Goal: Task Accomplishment & Management: Complete application form

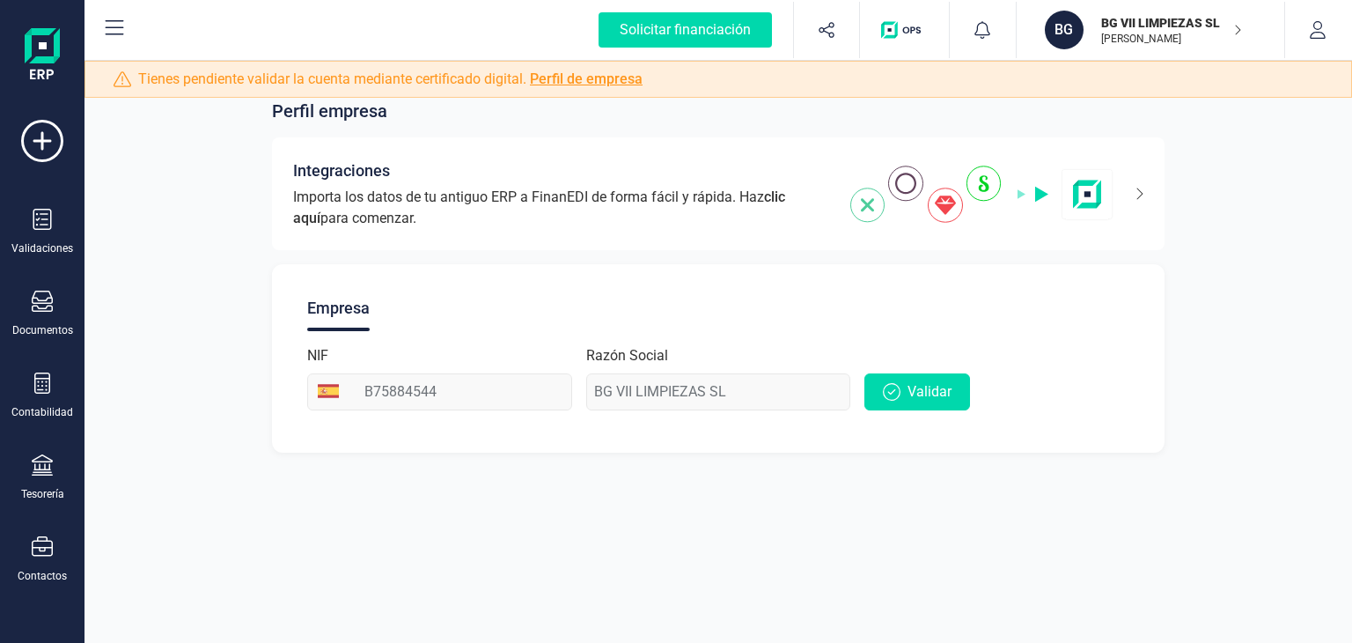
click at [850, 550] on div "Perfil empresa Integraciones Importa los datos de tu antiguo ERP a FinanEDI de …" at bounding box center [717, 321] width 1267 height 643
click at [929, 392] on span "Validar" at bounding box center [929, 391] width 44 height 21
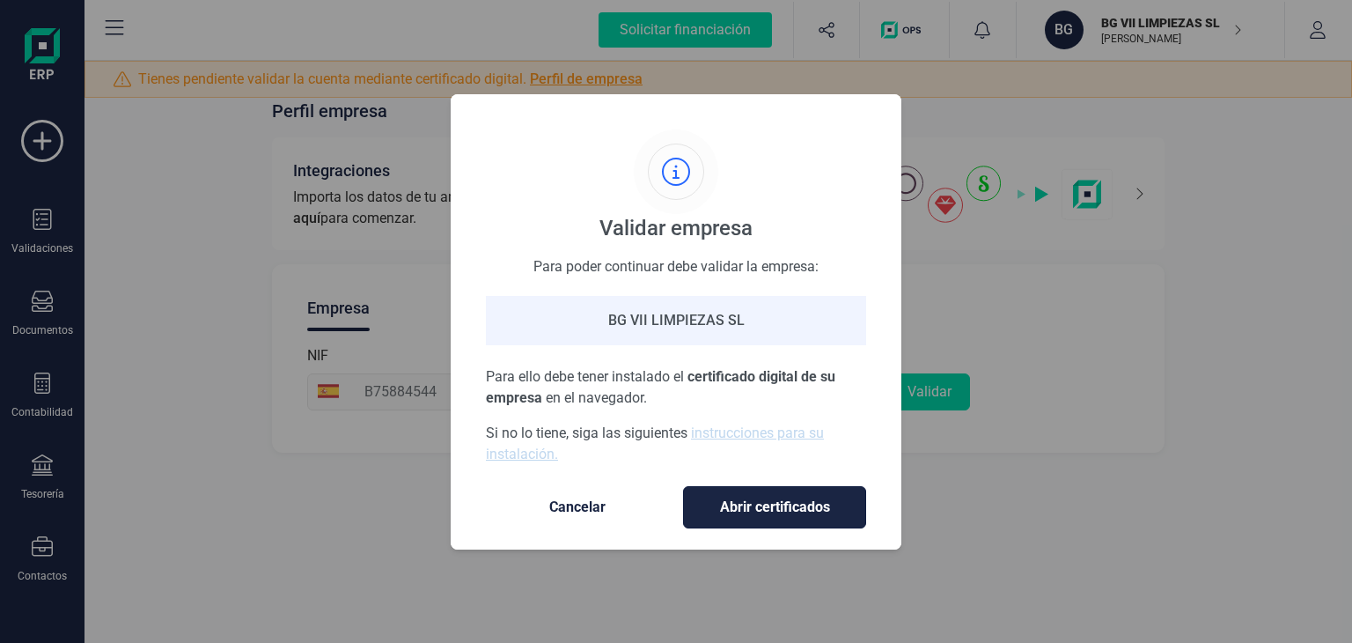
click at [763, 492] on button "Abrir certificados" at bounding box center [774, 507] width 183 height 42
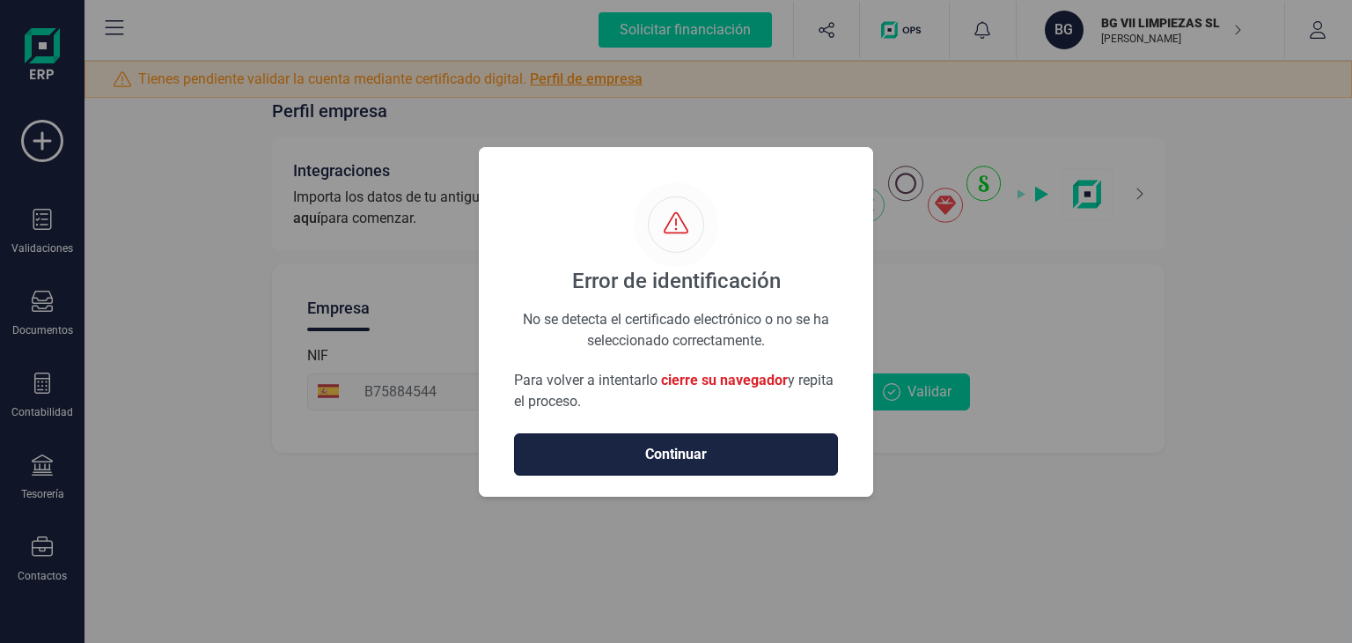
click at [775, 433] on button "Continuar" at bounding box center [676, 454] width 324 height 42
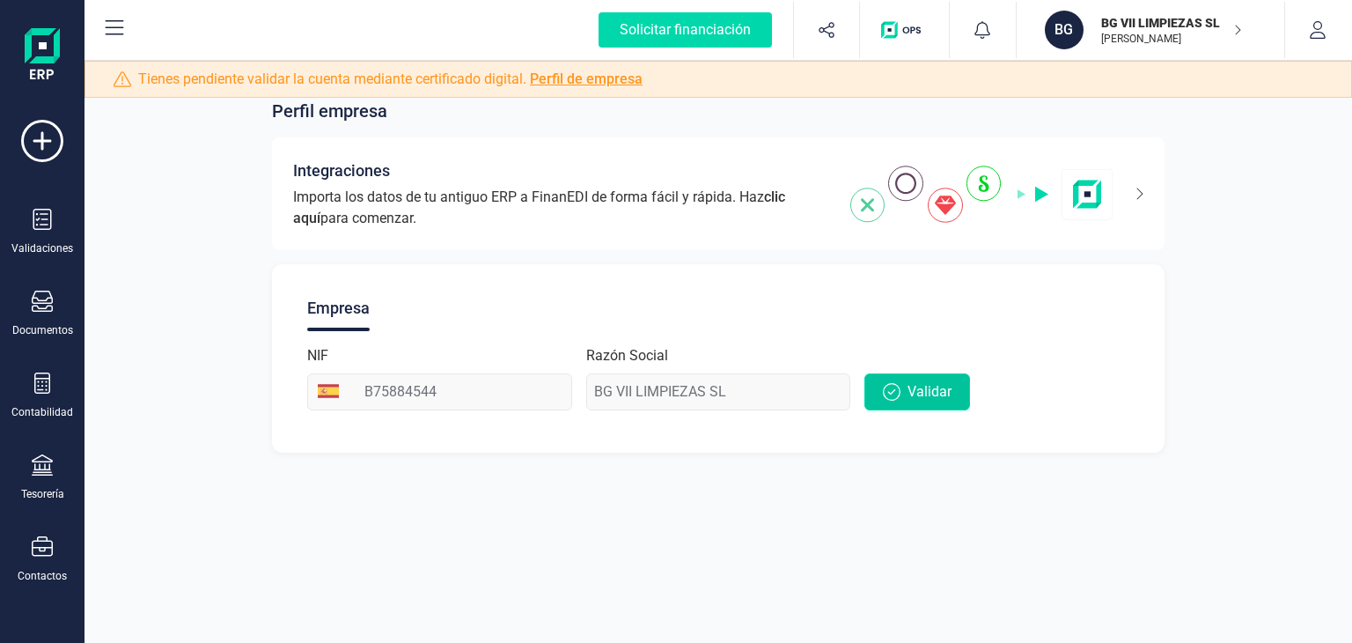
click at [916, 401] on span "Validar" at bounding box center [929, 391] width 44 height 21
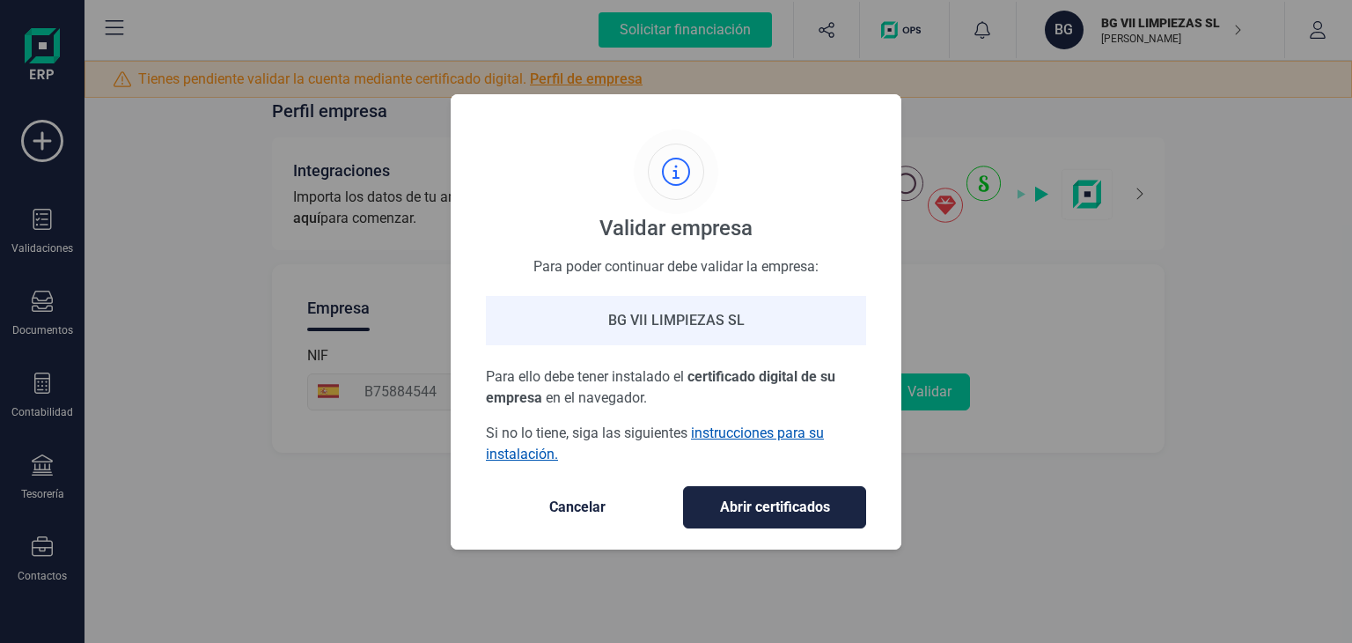
click at [741, 427] on link "instrucciones para su instalación." at bounding box center [655, 443] width 338 height 38
click at [578, 497] on span "Cancelar" at bounding box center [577, 506] width 148 height 21
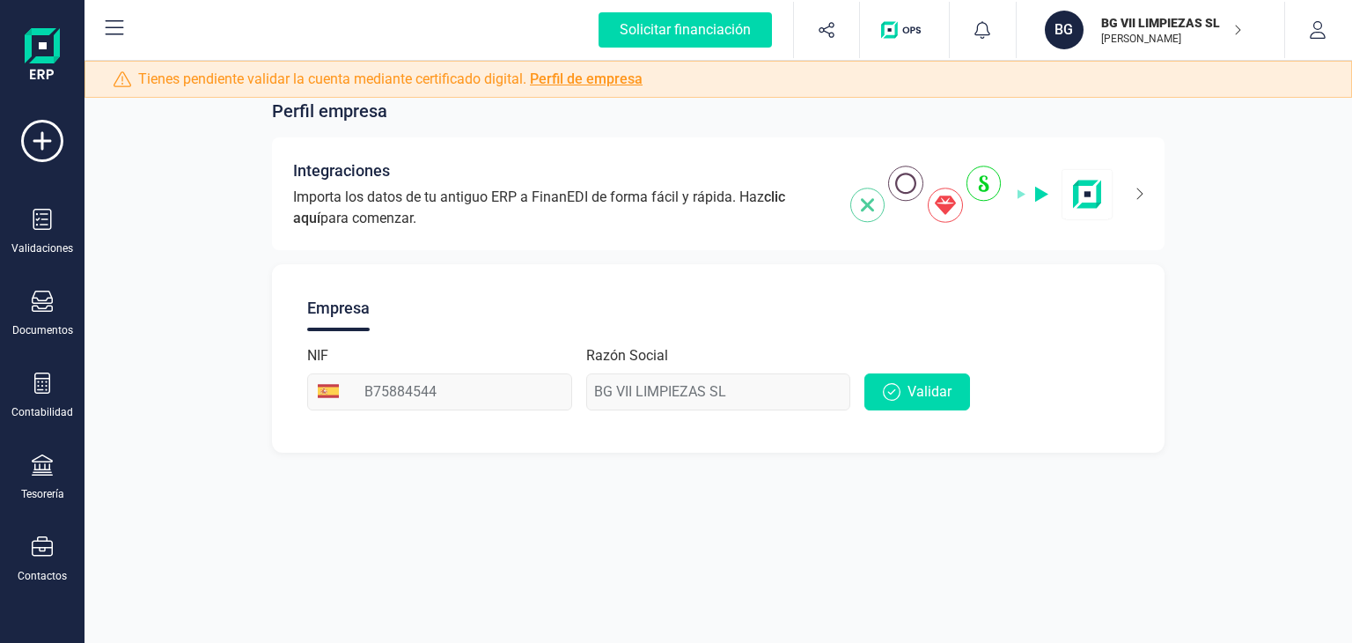
click at [591, 77] on link "Perfil de empresa" at bounding box center [586, 78] width 113 height 17
click at [938, 399] on span "Validar" at bounding box center [929, 391] width 44 height 21
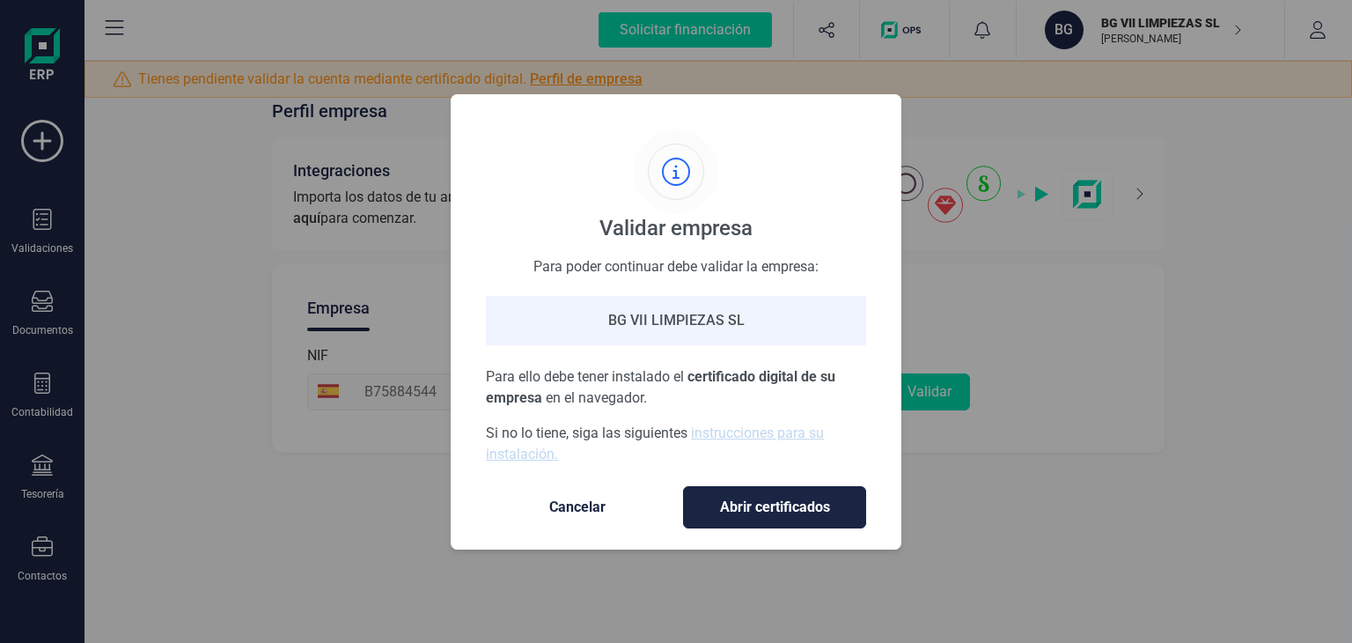
click at [616, 493] on button "Cancelar" at bounding box center [577, 507] width 183 height 42
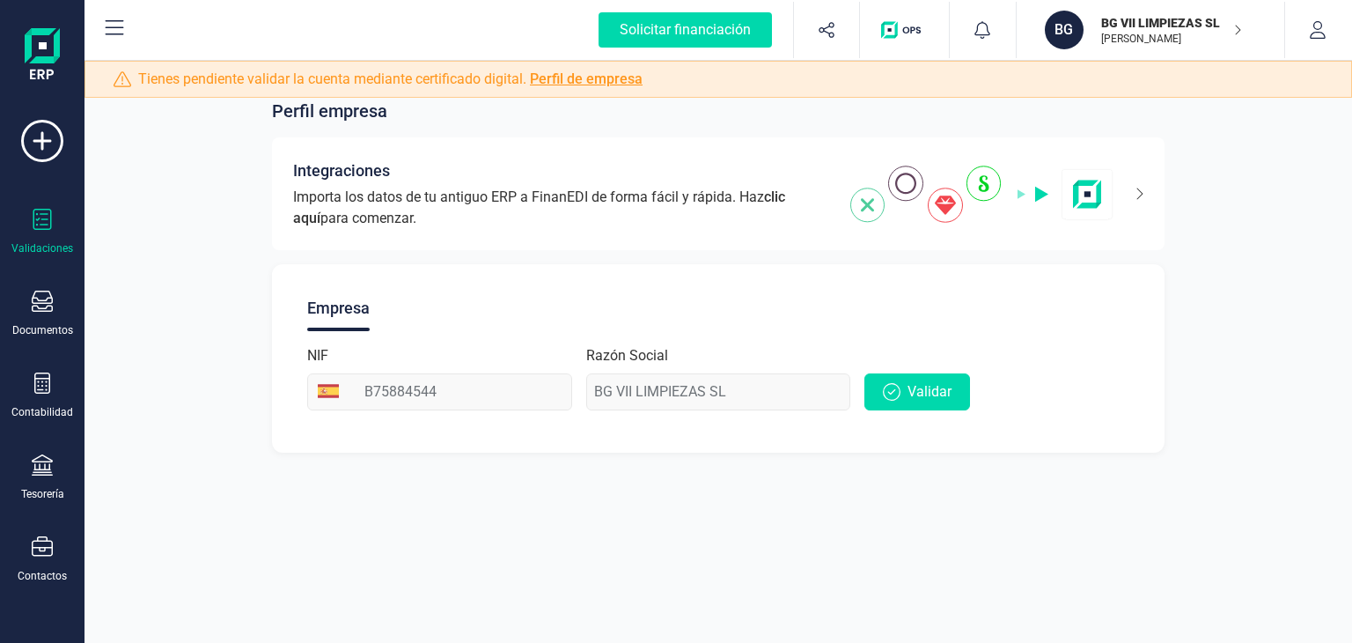
click at [28, 241] on div "Validaciones" at bounding box center [42, 248] width 62 height 14
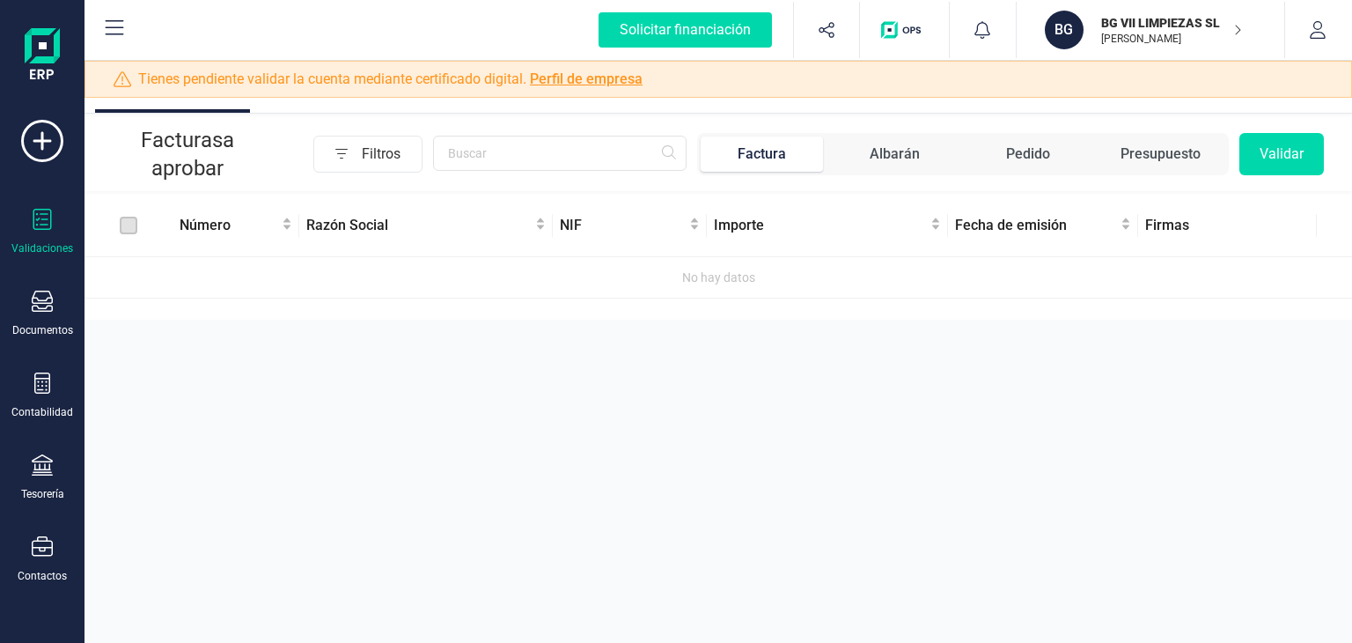
click at [884, 152] on div "Albarán" at bounding box center [895, 153] width 50 height 21
click at [986, 155] on span "Pedido" at bounding box center [1027, 153] width 122 height 35
click at [1155, 151] on div "Presupuesto" at bounding box center [1160, 153] width 80 height 21
click at [1234, 26] on icon "button" at bounding box center [1237, 30] width 9 height 14
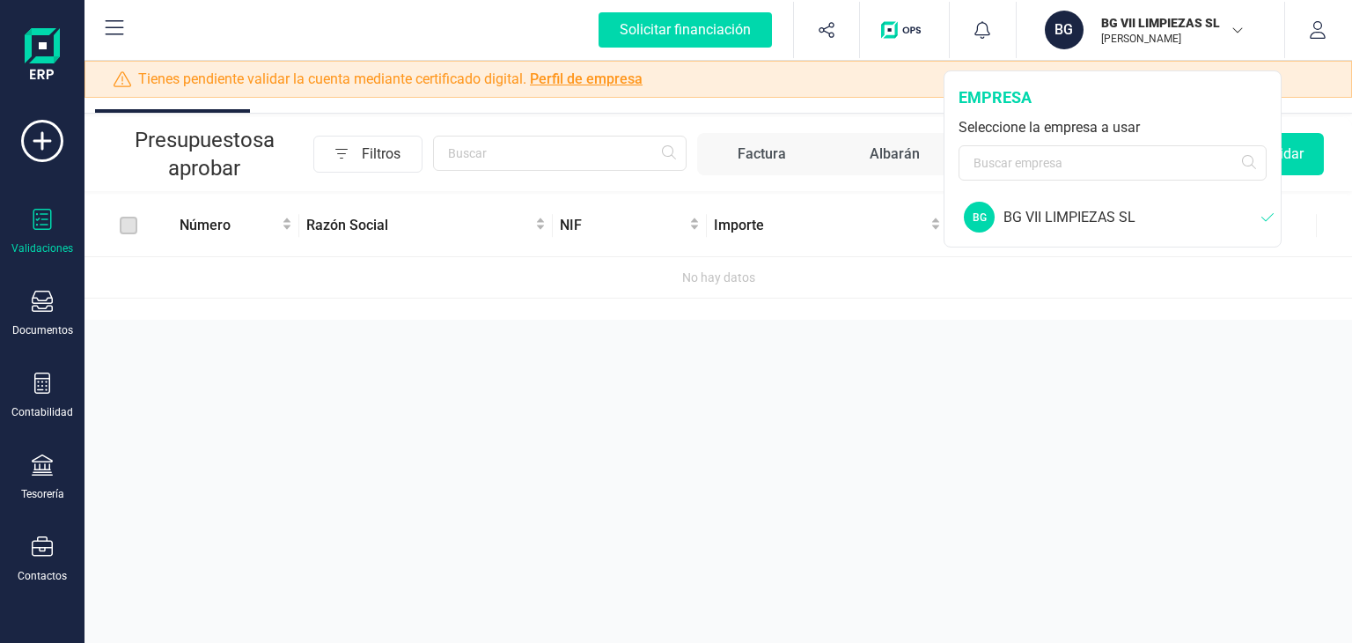
click at [1040, 215] on div "BG VII LIMPIEZAS SL" at bounding box center [1132, 217] width 258 height 21
click at [972, 208] on div "BG" at bounding box center [979, 217] width 31 height 31
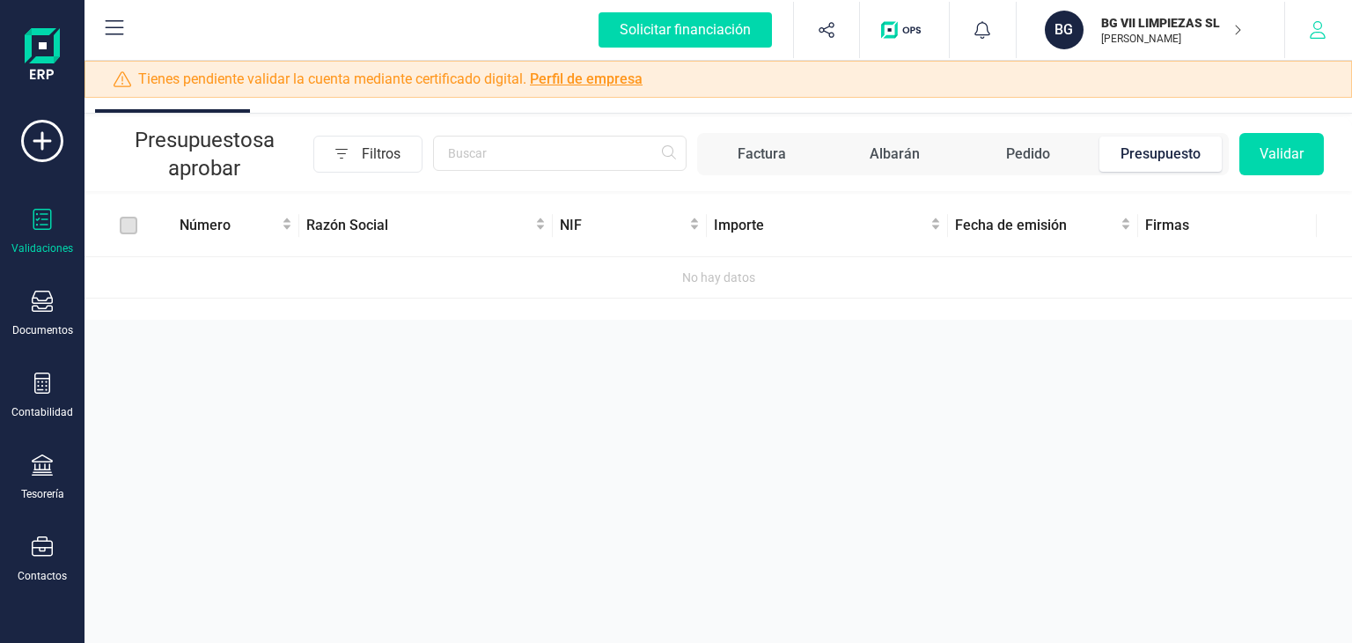
click at [1323, 18] on button "button" at bounding box center [1318, 30] width 66 height 56
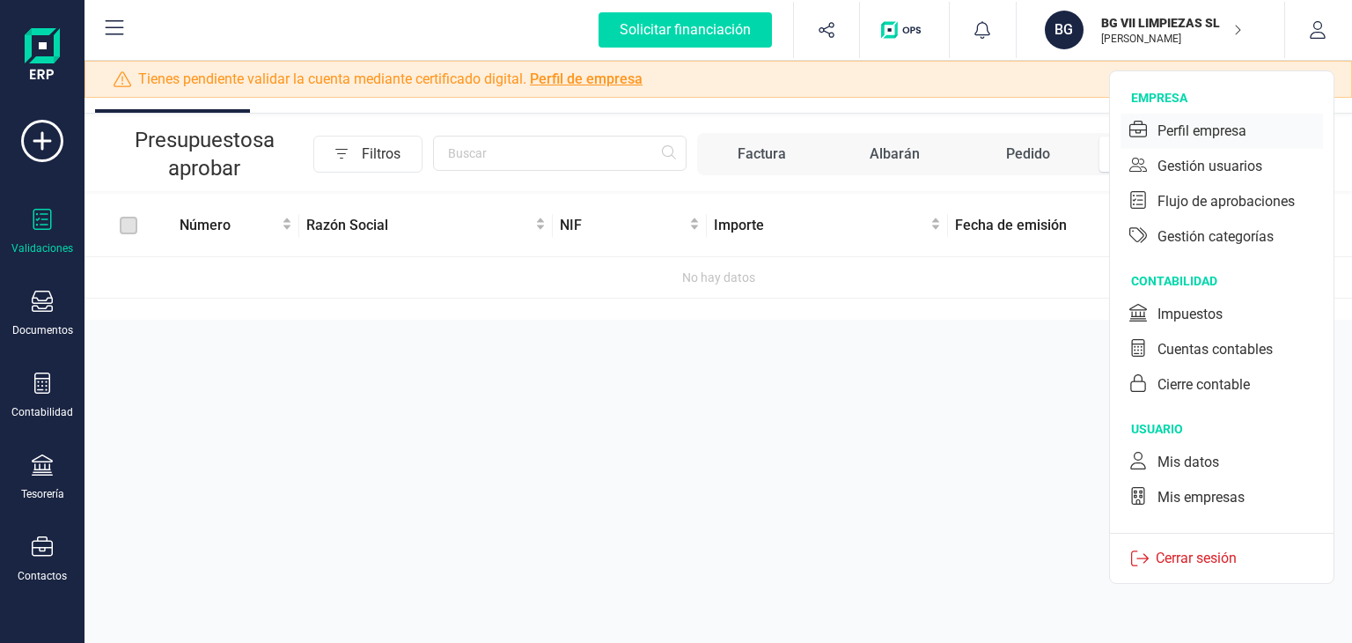
click at [1195, 127] on div "Perfil empresa" at bounding box center [1201, 131] width 89 height 21
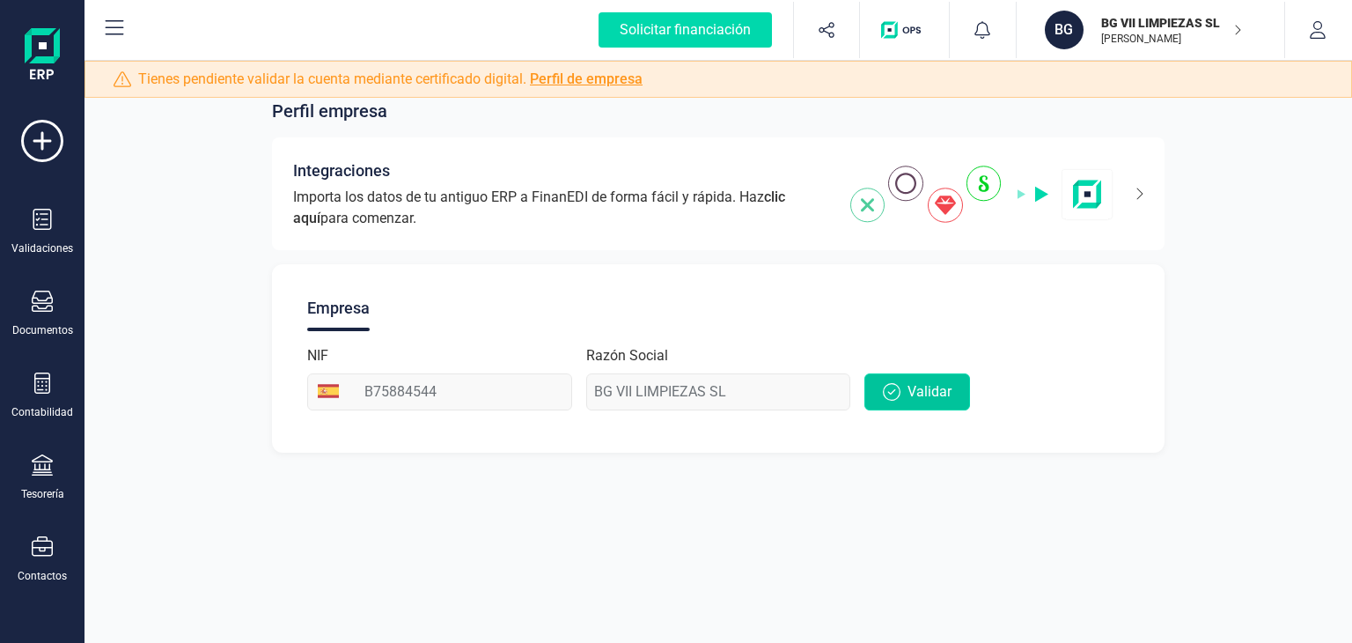
click at [911, 385] on span "Validar" at bounding box center [929, 391] width 44 height 21
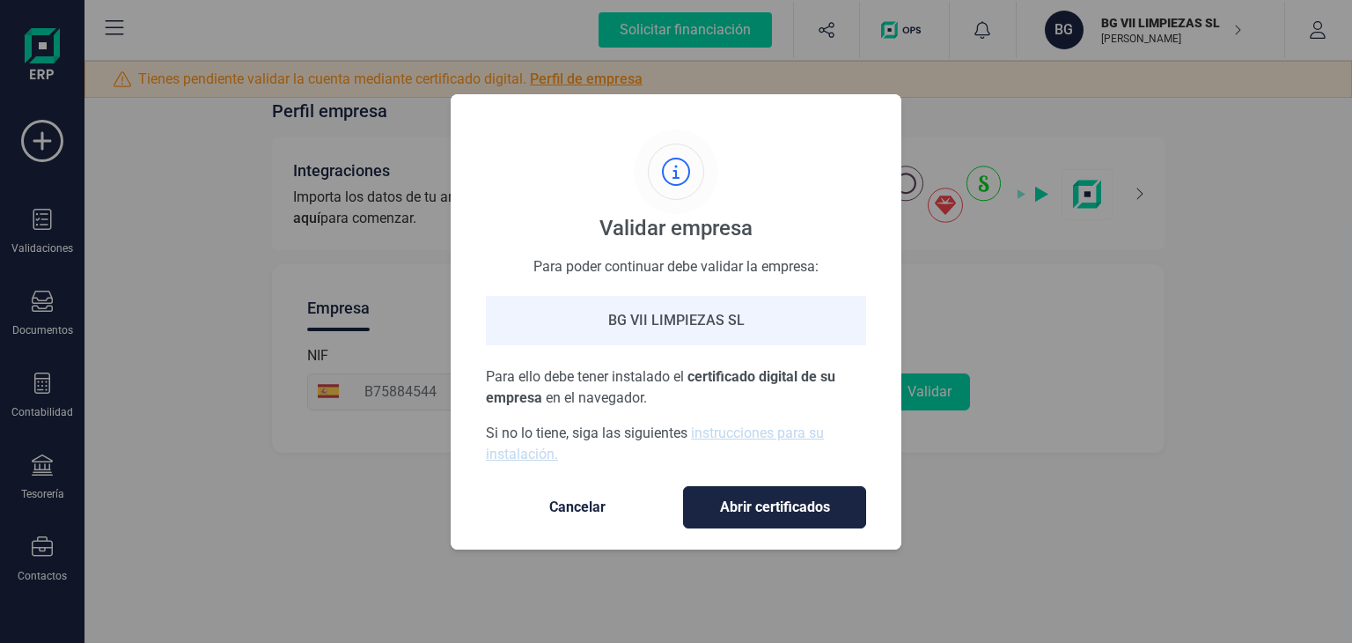
click at [586, 516] on span "Cancelar" at bounding box center [577, 506] width 148 height 21
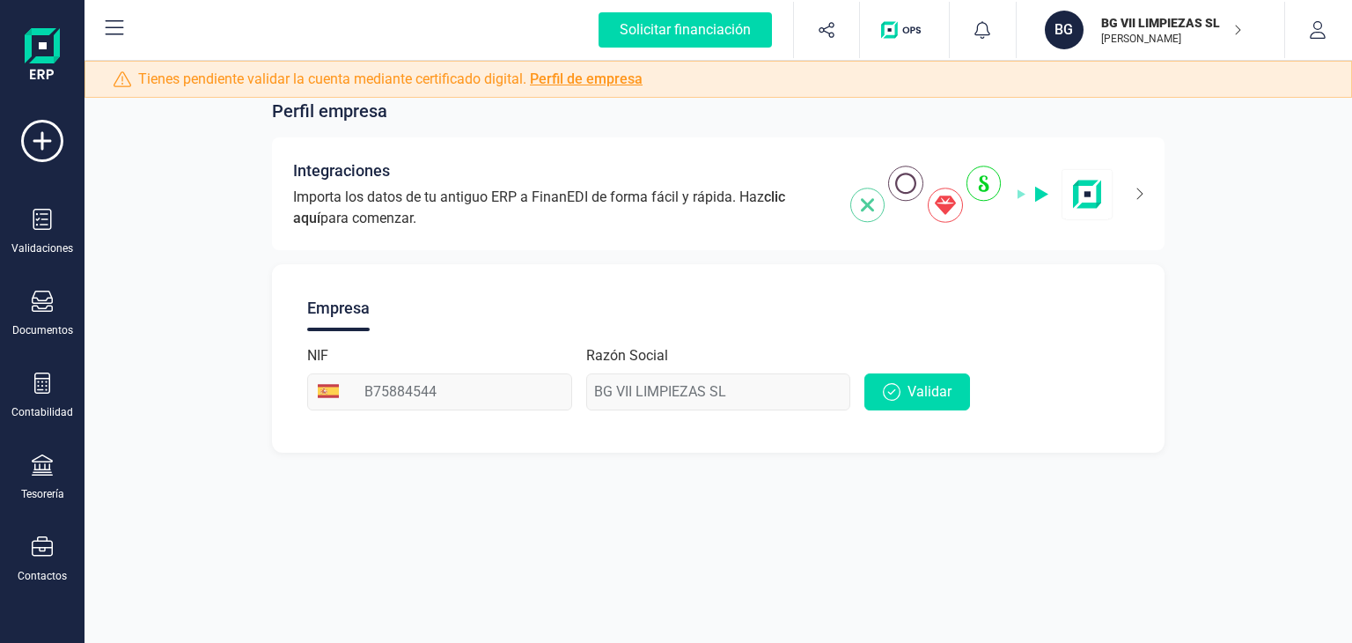
click at [811, 529] on div "Perfil empresa Integraciones Importa los datos de tu antiguo ERP a FinanEDI de …" at bounding box center [717, 321] width 1267 height 643
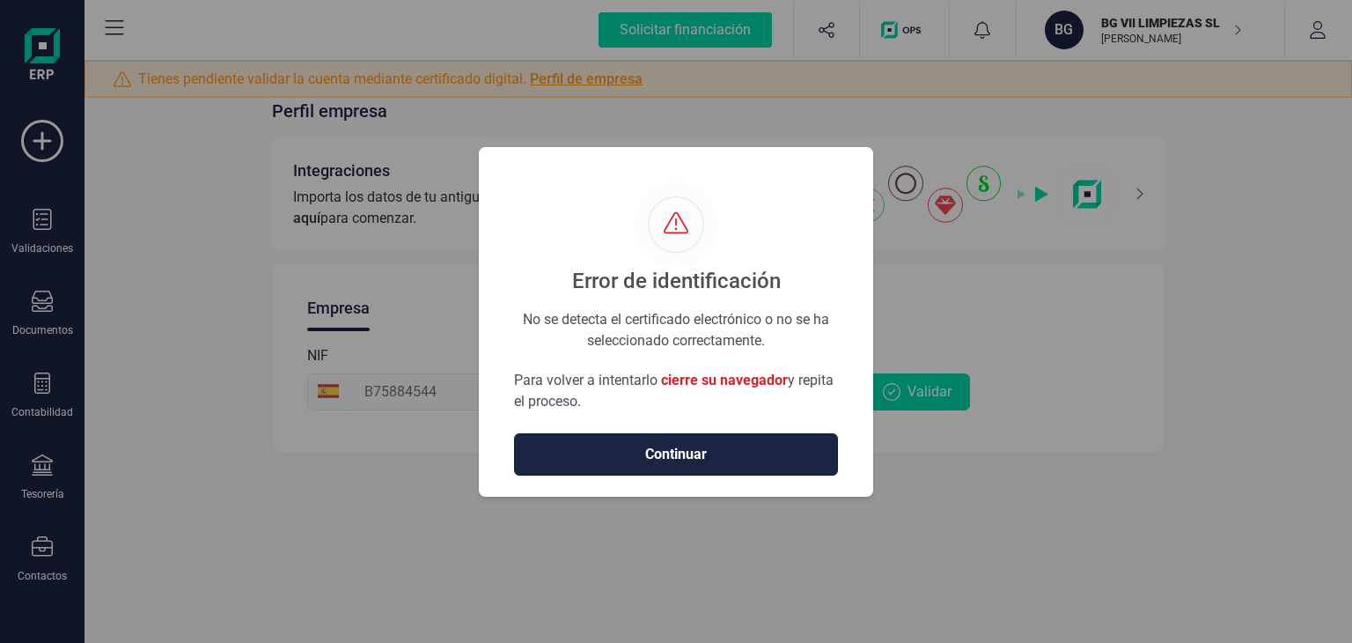
click at [634, 461] on span "Continuar" at bounding box center [676, 454] width 287 height 21
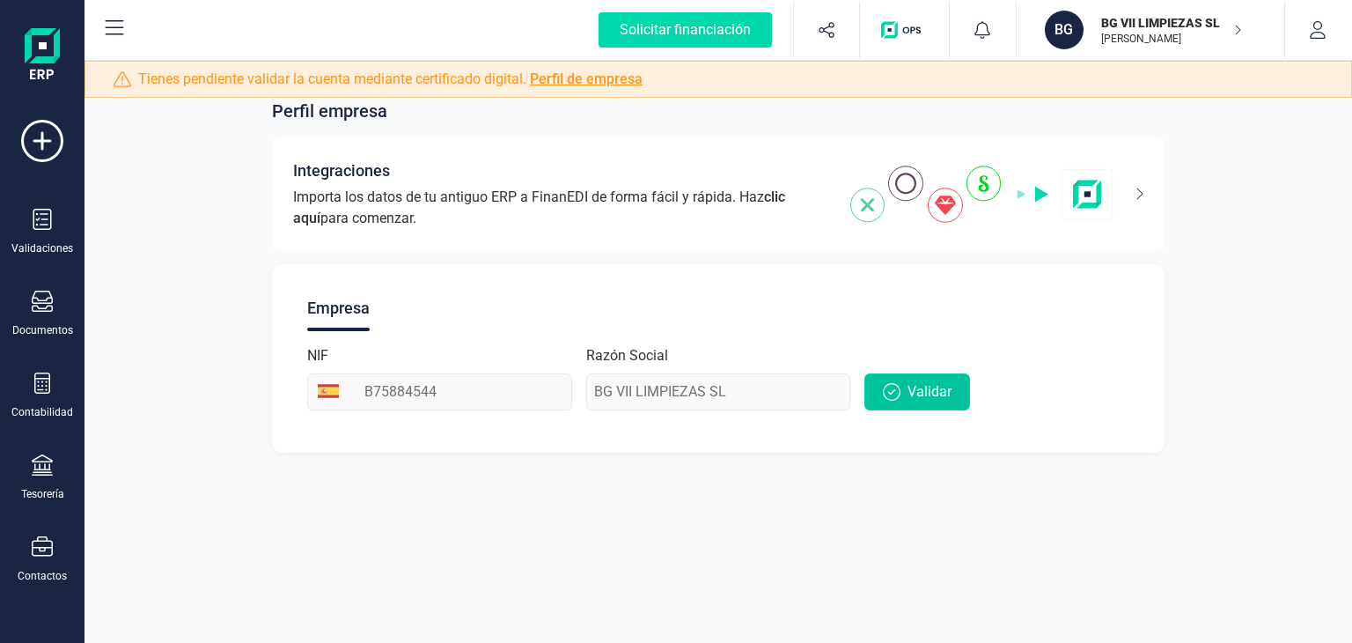
click at [902, 389] on button "Validar" at bounding box center [917, 391] width 106 height 37
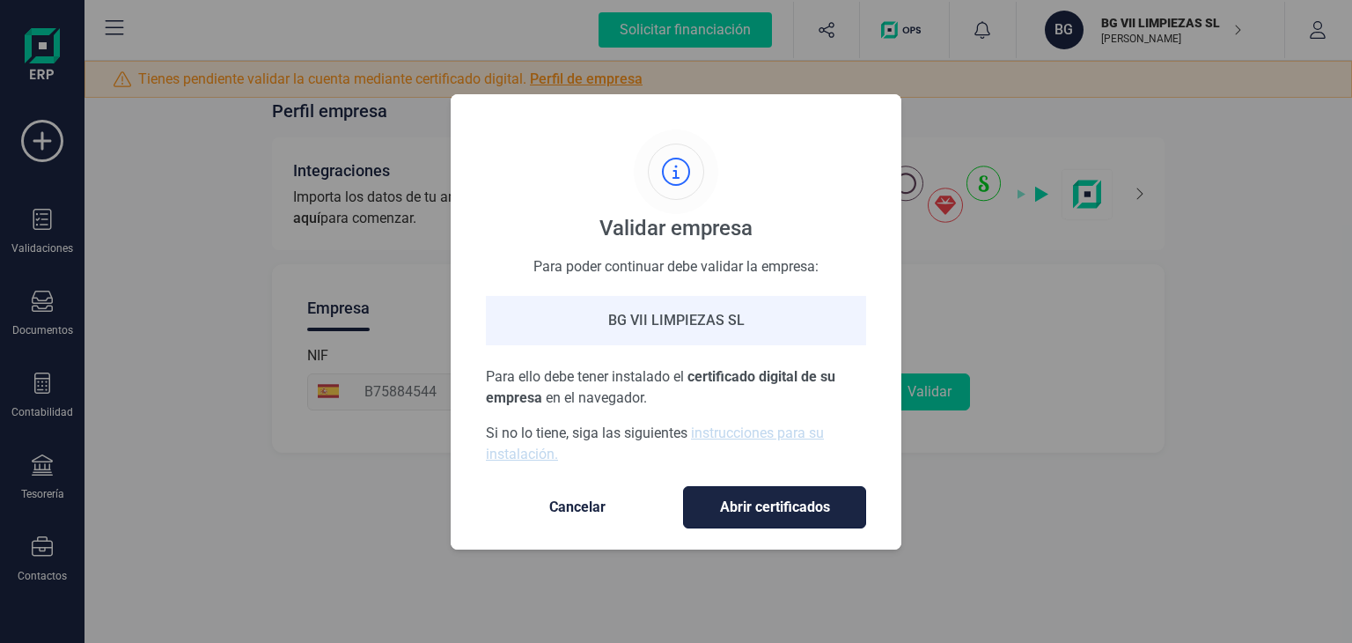
click at [760, 496] on span "Abrir certificados" at bounding box center [774, 506] width 146 height 21
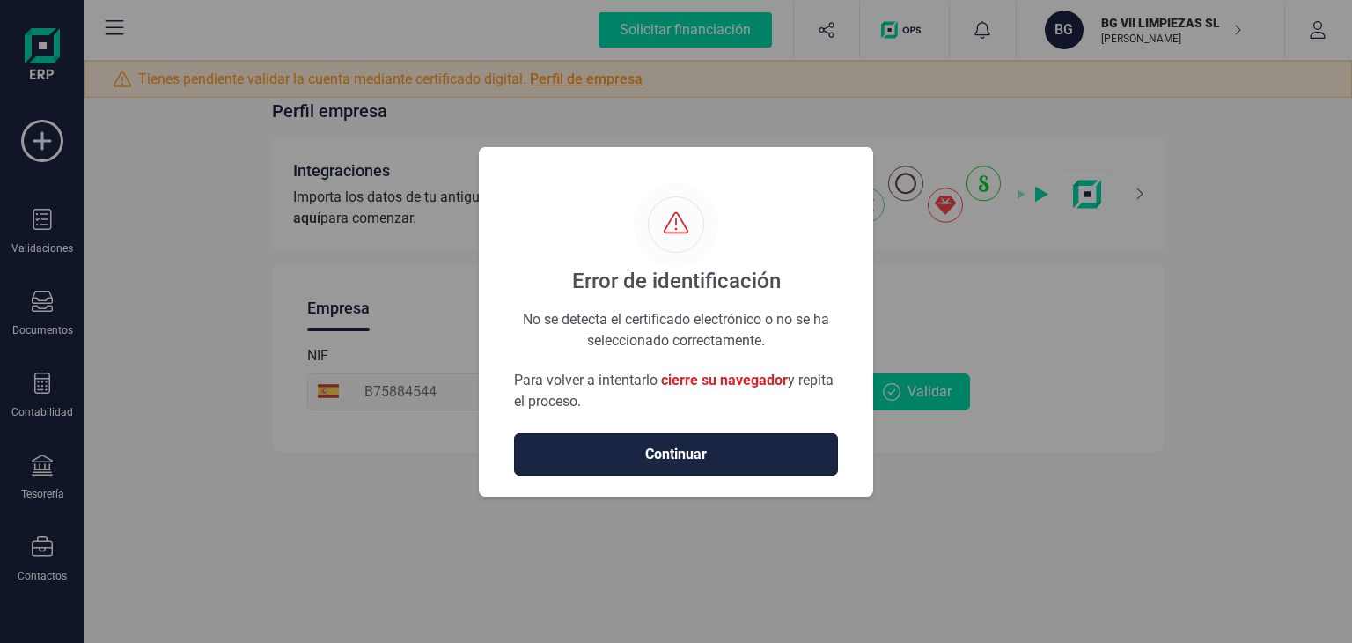
click at [717, 444] on span "Continuar" at bounding box center [676, 454] width 287 height 21
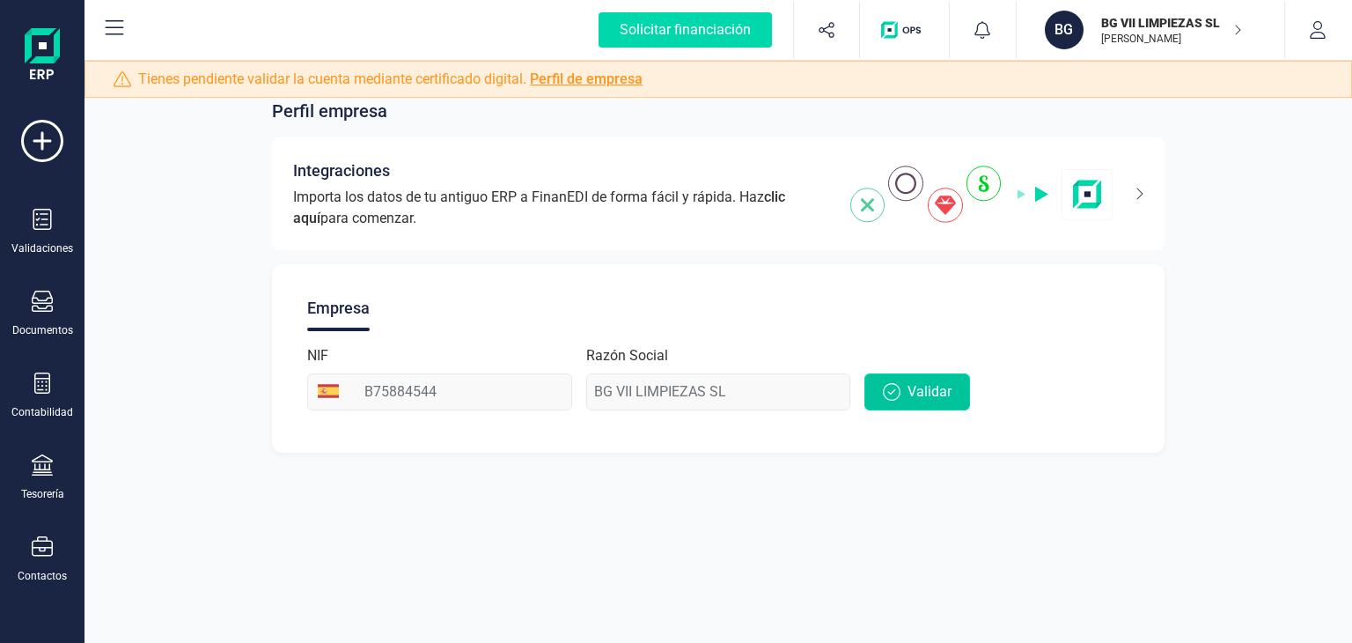
click at [915, 374] on button "Validar" at bounding box center [917, 391] width 106 height 37
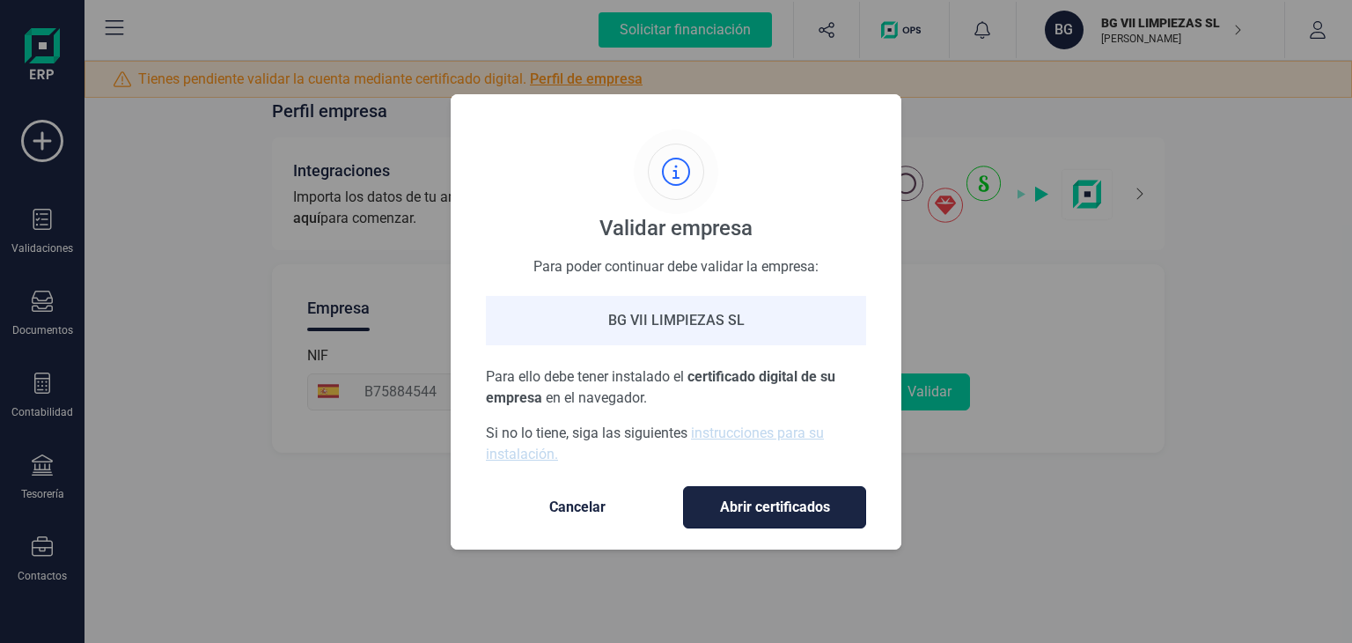
click at [768, 496] on span "Abrir certificados" at bounding box center [774, 506] width 146 height 21
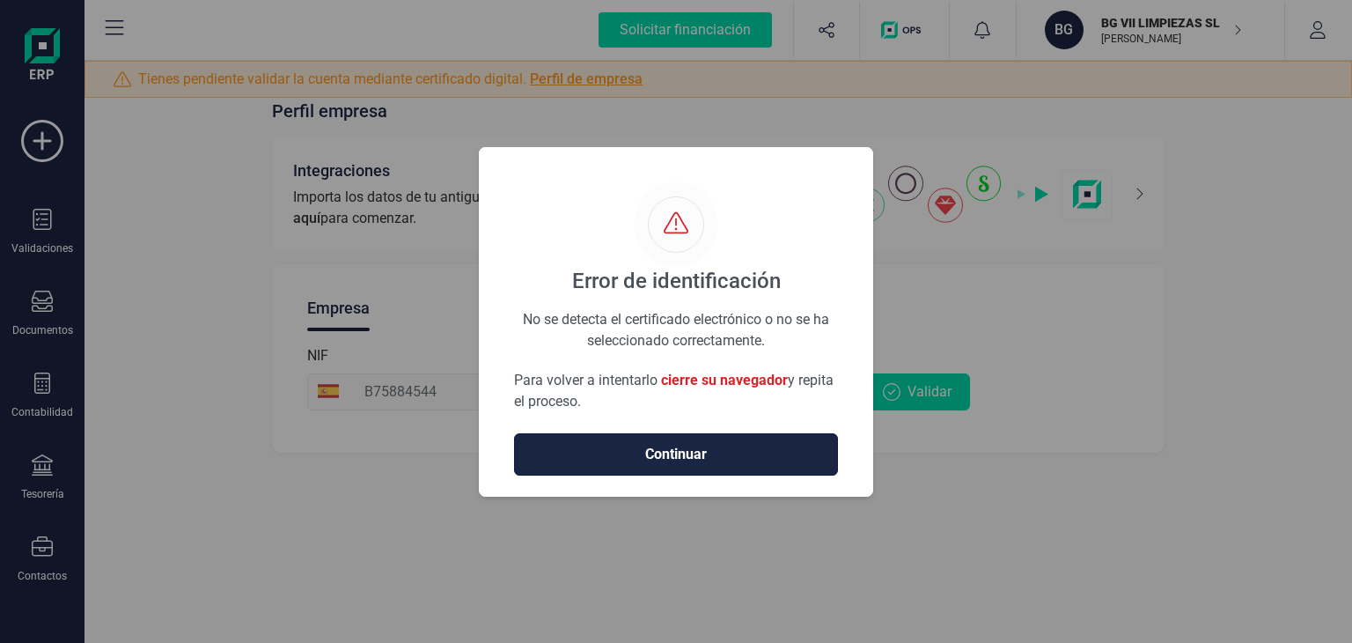
click at [745, 472] on button "Continuar" at bounding box center [676, 454] width 324 height 42
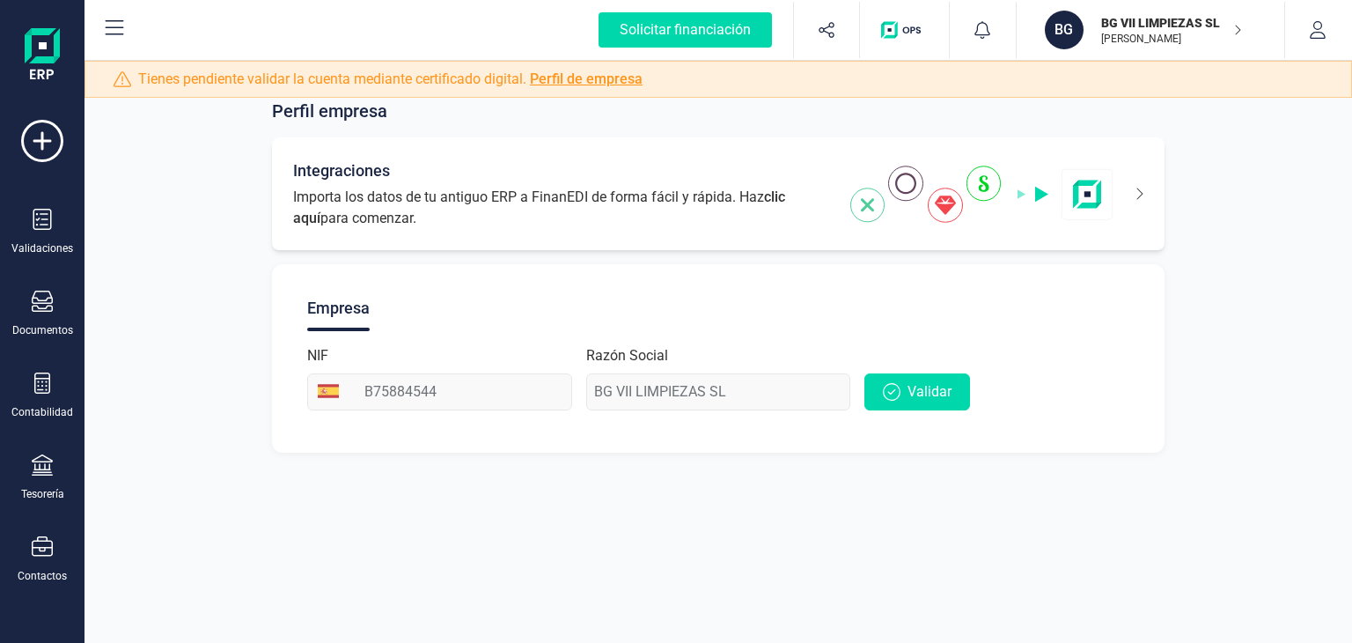
click at [664, 230] on div "Integraciones Importa los datos de tu antiguo ERP a FinanEDI de forma fácil y r…" at bounding box center [718, 193] width 892 height 113
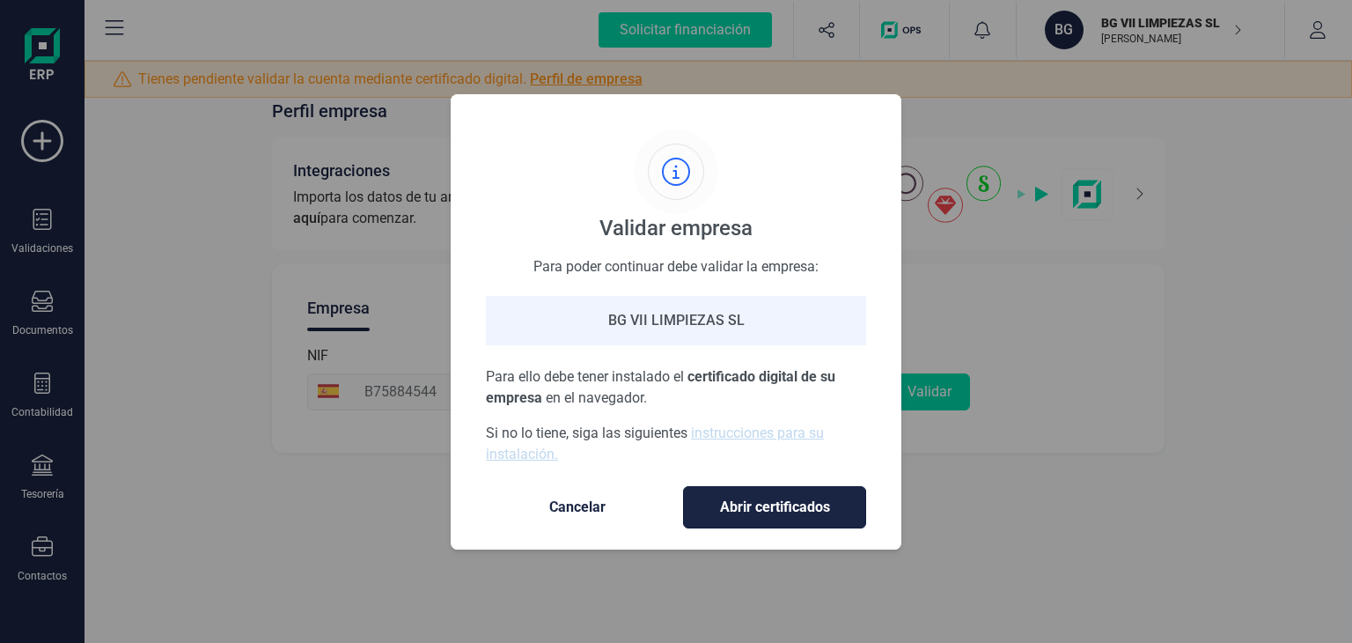
click at [783, 499] on span "Abrir certificados" at bounding box center [774, 506] width 146 height 21
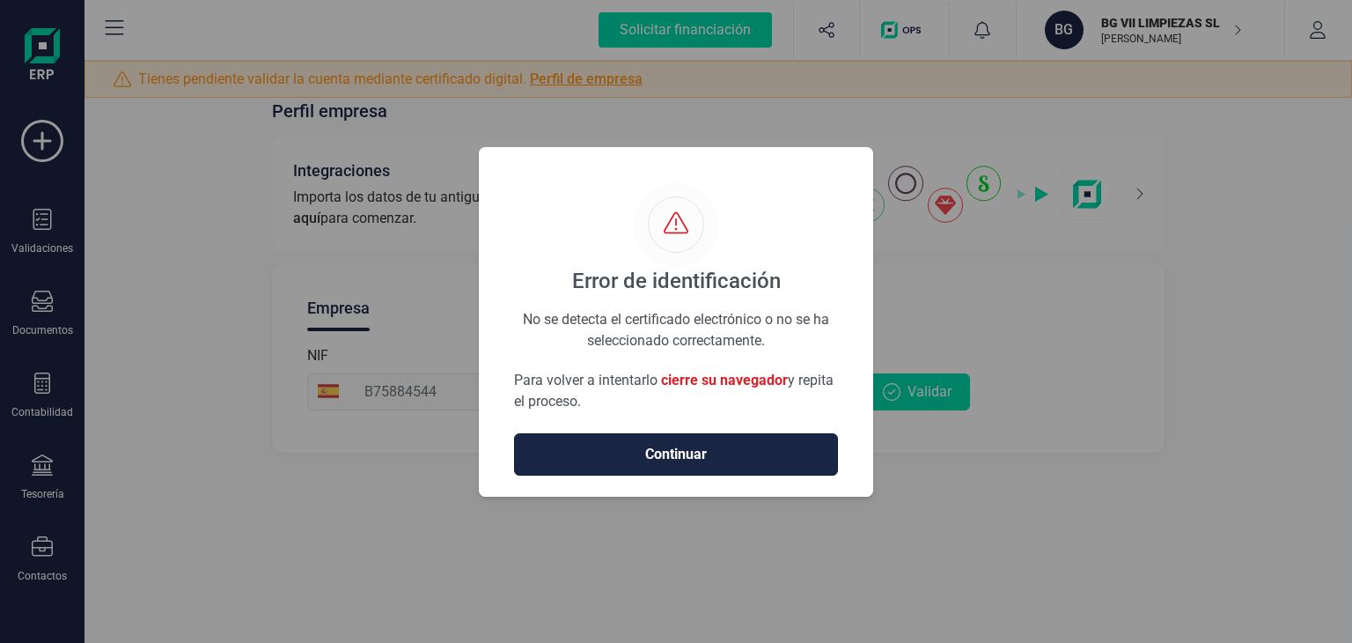
click at [718, 450] on span "Continuar" at bounding box center [676, 454] width 287 height 21
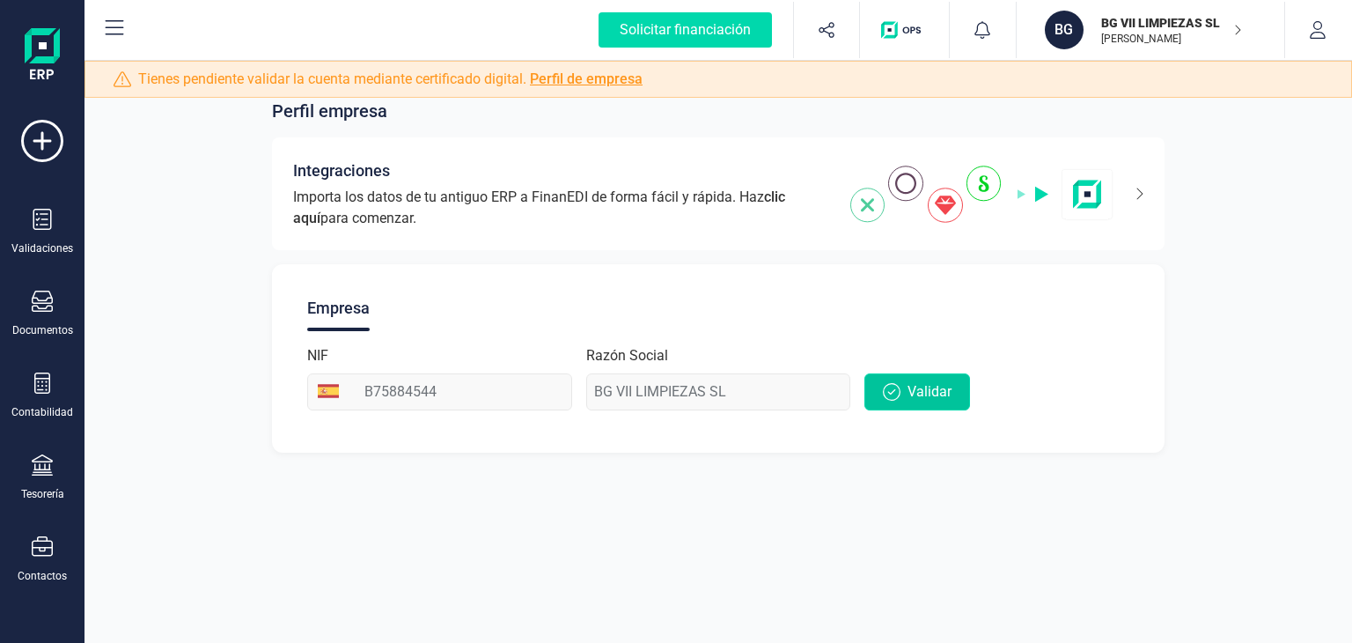
click at [908, 395] on span "Validar" at bounding box center [929, 391] width 44 height 21
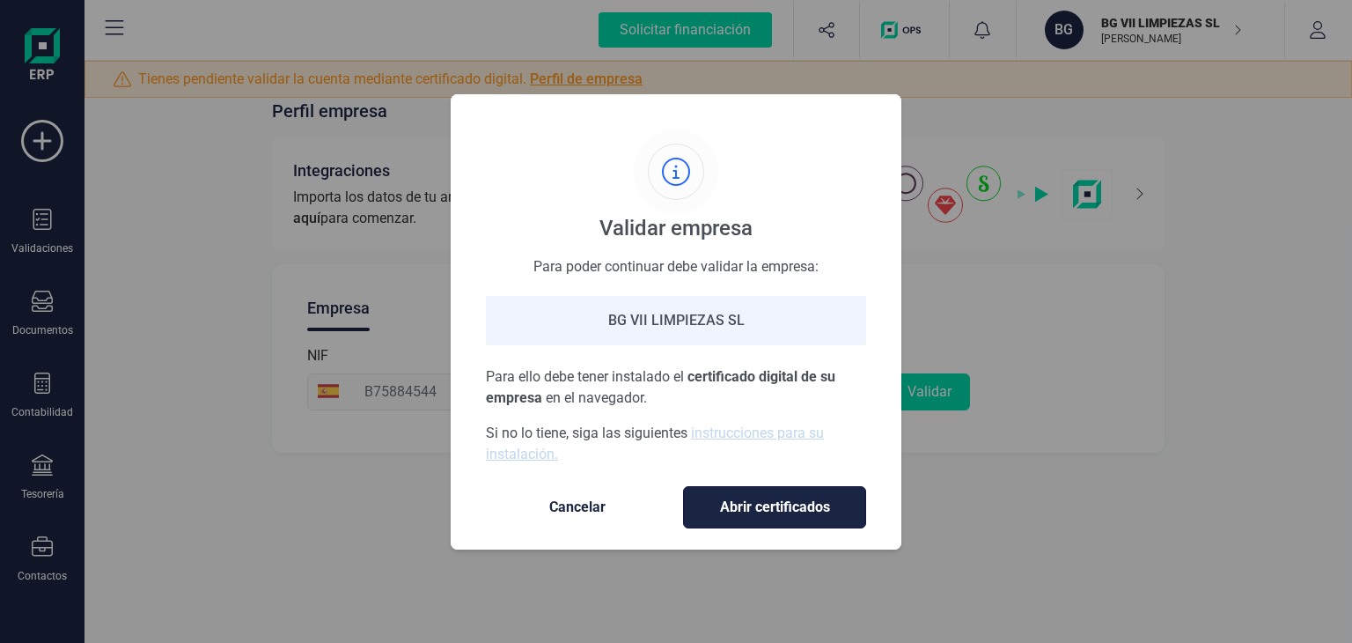
click at [739, 490] on button "Abrir certificados" at bounding box center [774, 507] width 183 height 42
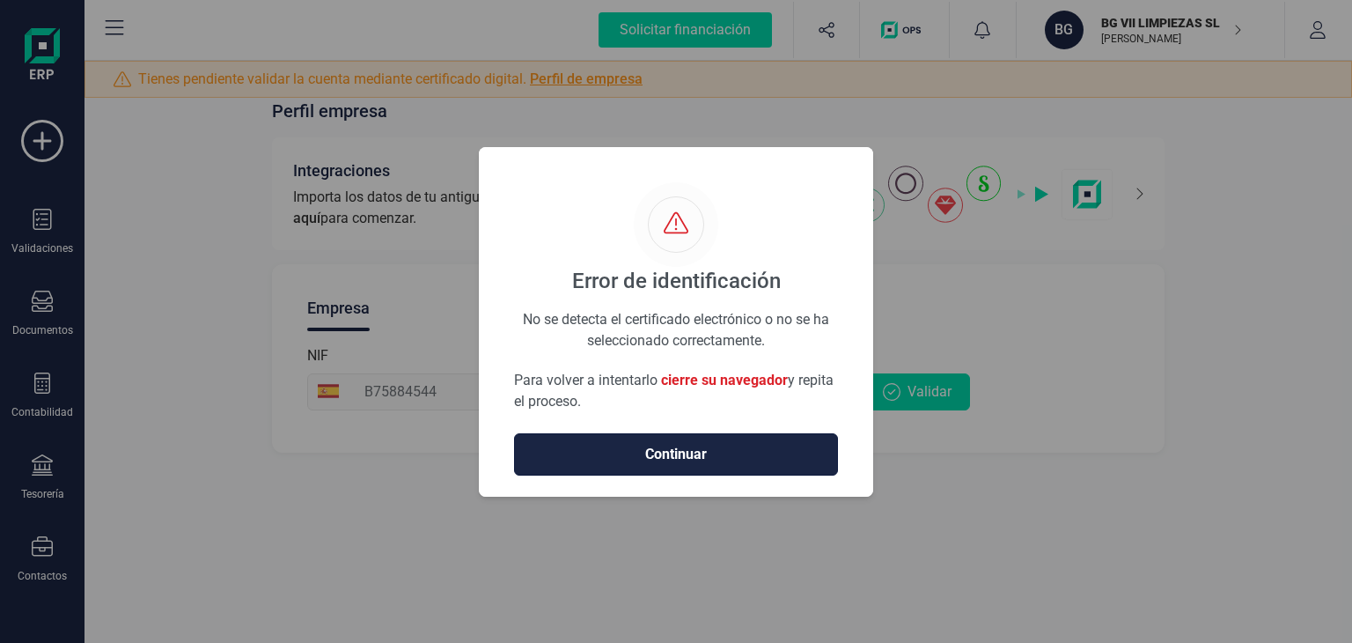
click at [687, 448] on span "Continuar" at bounding box center [676, 454] width 287 height 21
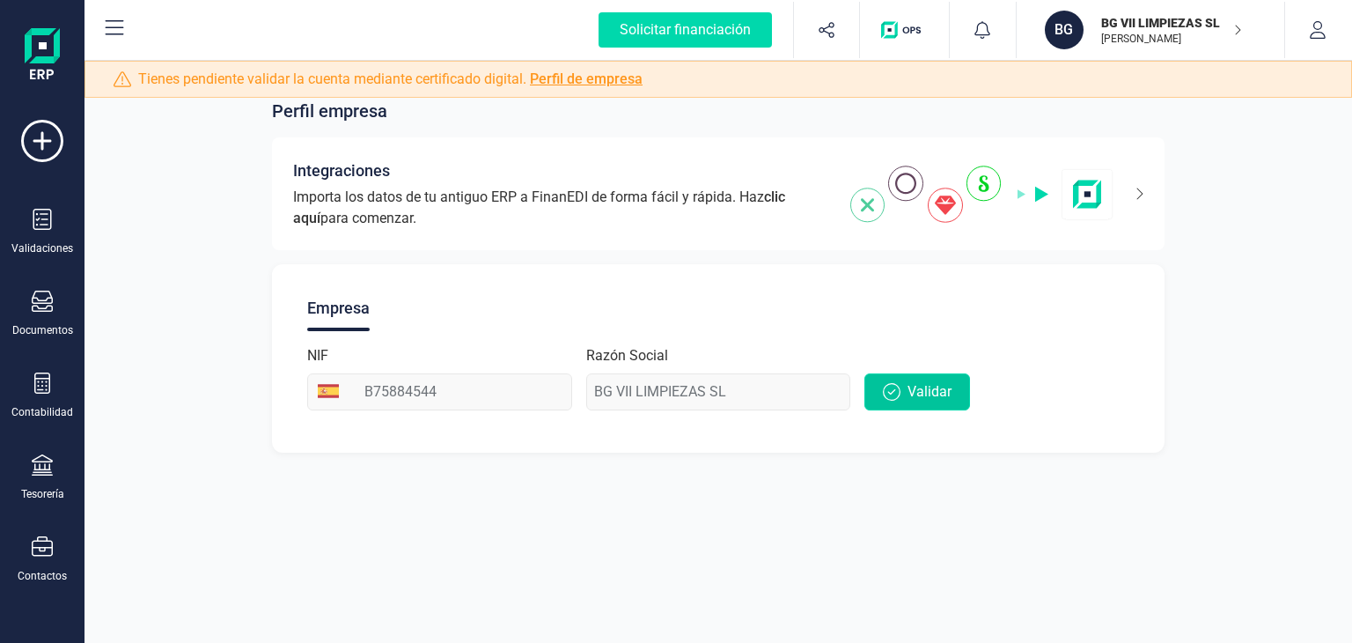
click at [968, 395] on button "Validar" at bounding box center [917, 391] width 106 height 37
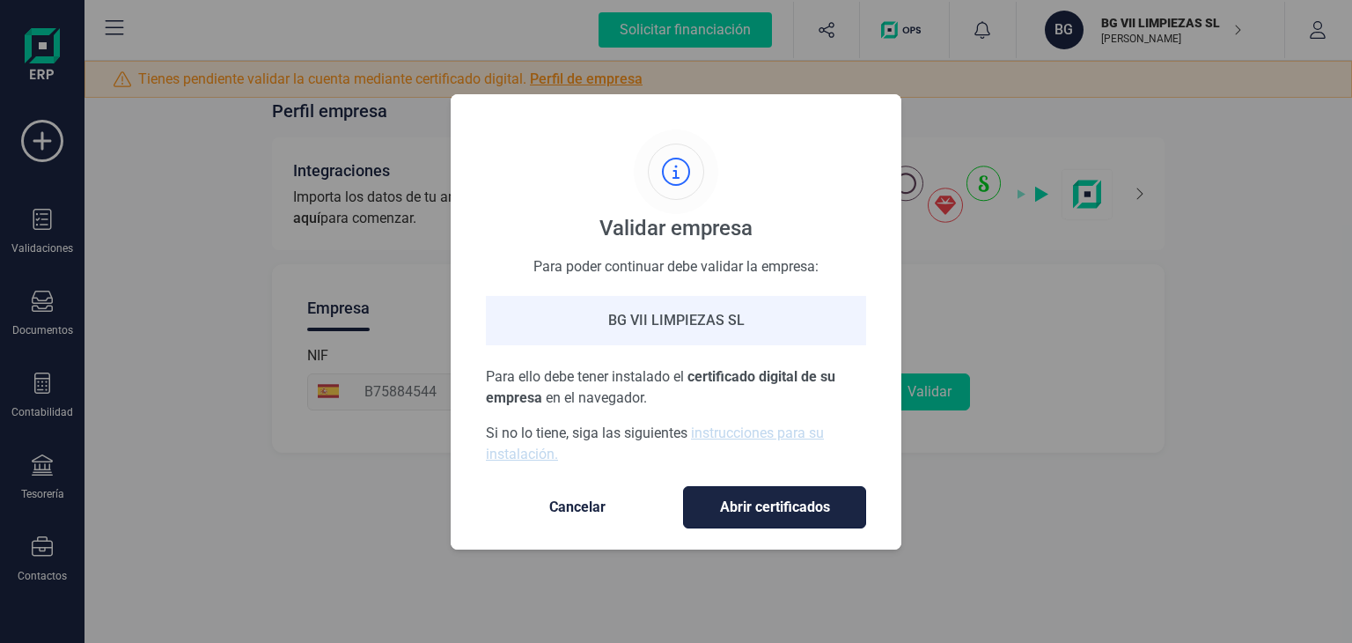
click at [785, 507] on span "Abrir certificados" at bounding box center [774, 506] width 146 height 21
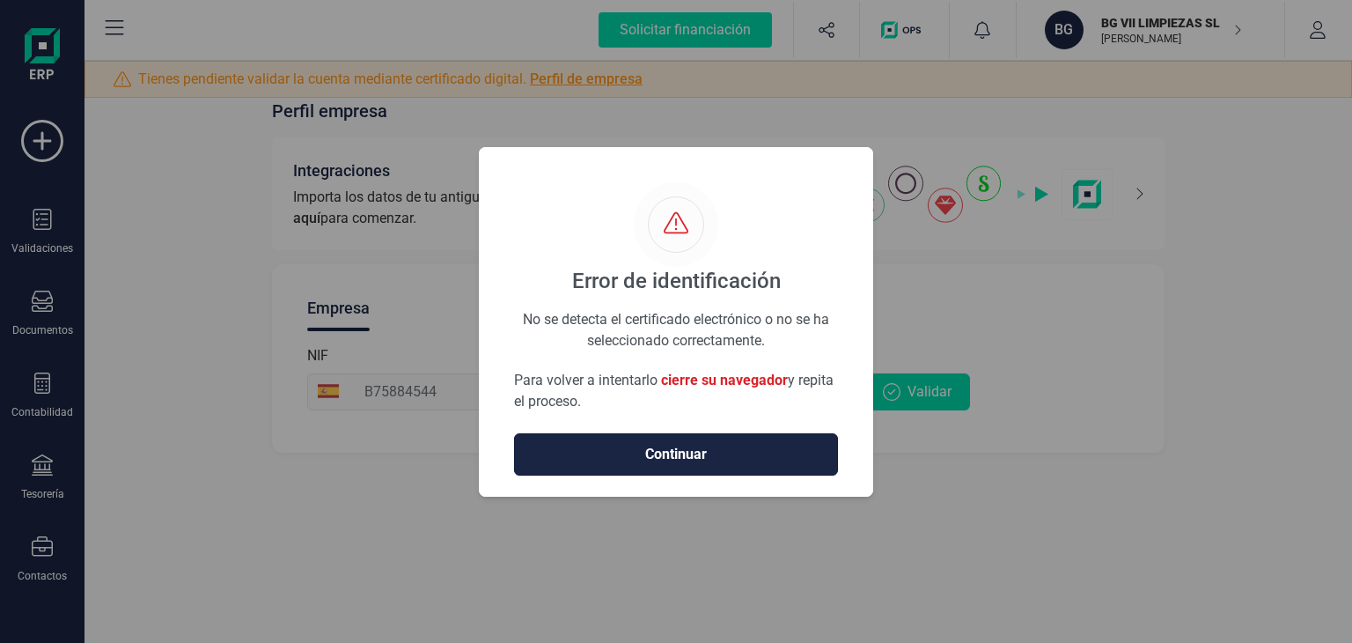
click at [760, 471] on button "Continuar" at bounding box center [676, 454] width 324 height 42
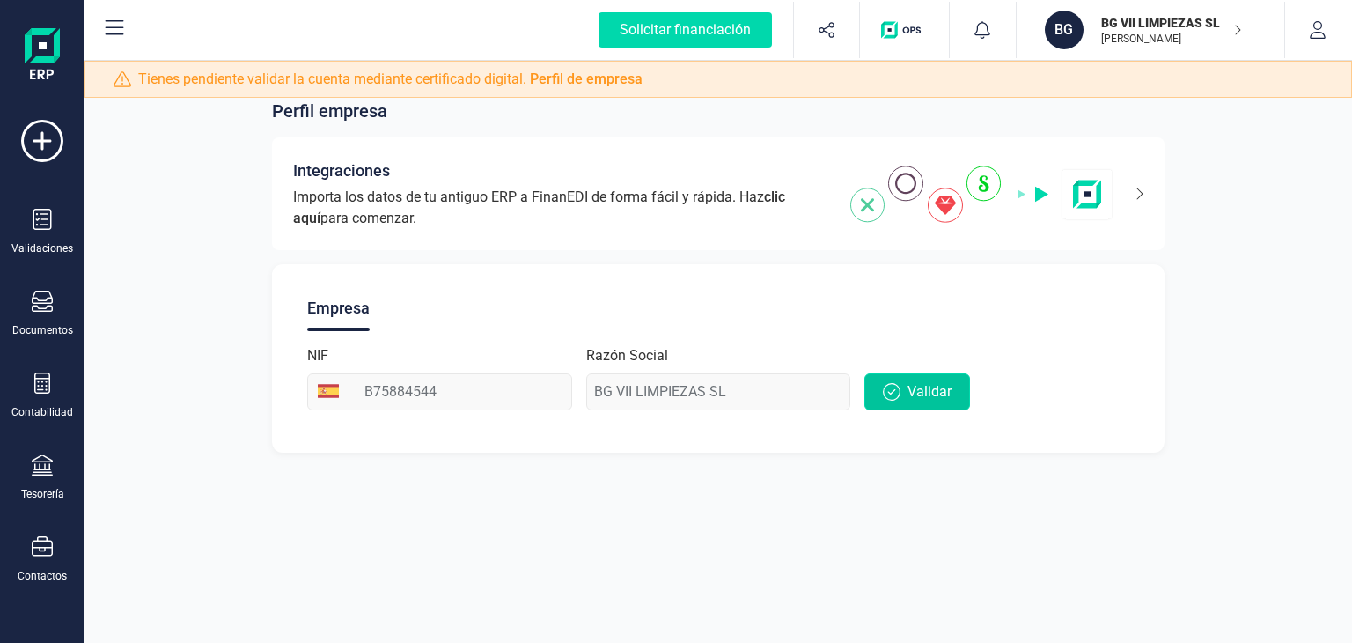
click at [944, 387] on span "Validar" at bounding box center [929, 391] width 44 height 21
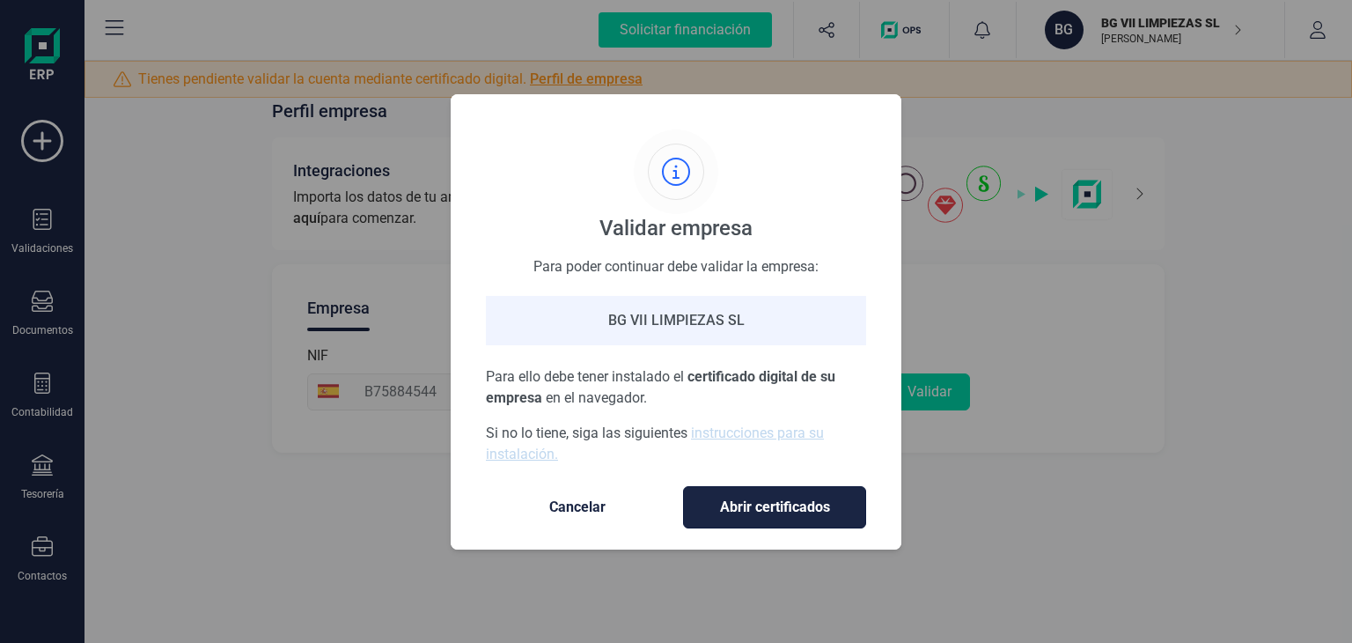
click at [714, 499] on span "Abrir certificados" at bounding box center [774, 506] width 146 height 21
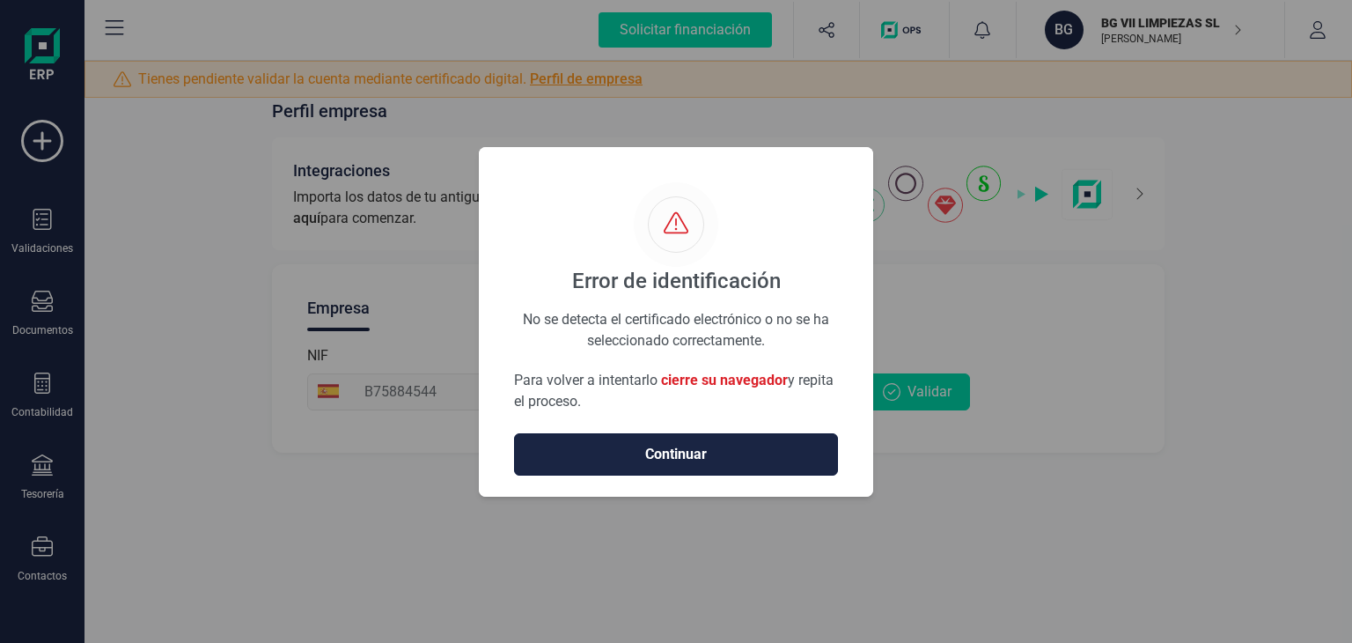
click at [731, 444] on span "Continuar" at bounding box center [676, 454] width 287 height 21
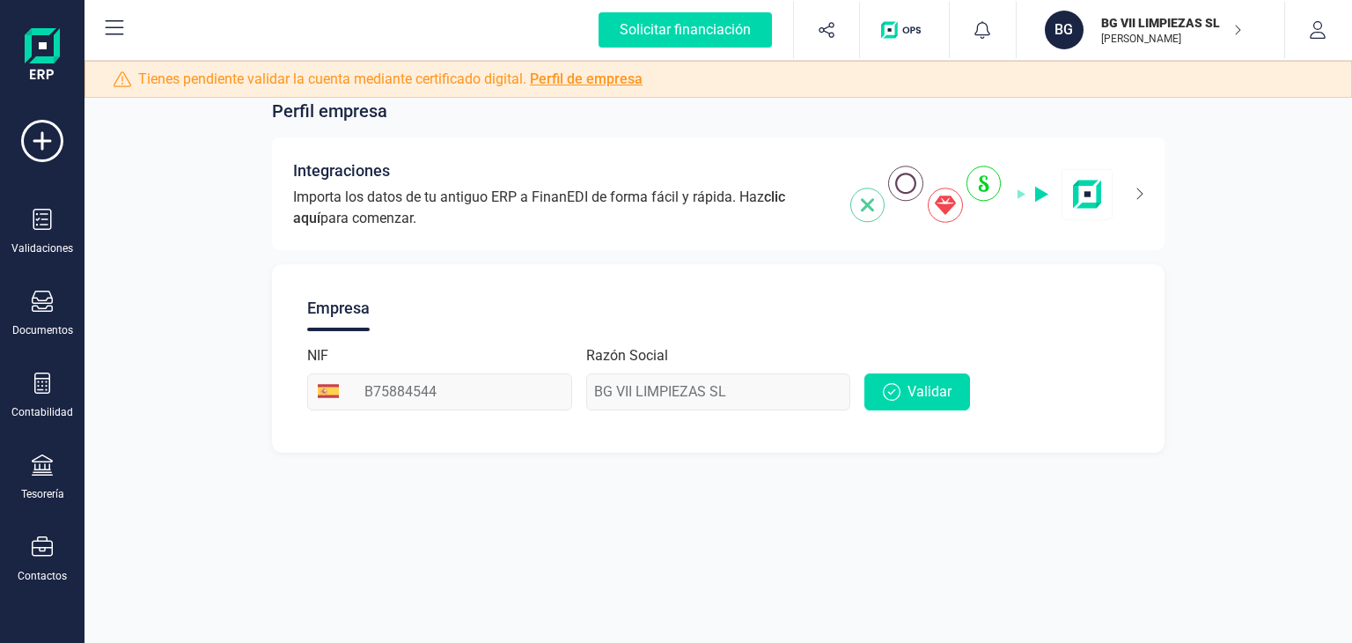
click at [927, 498] on div "Perfil empresa Integraciones Importa los datos de tu antiguo ERP a FinanEDI de …" at bounding box center [717, 321] width 1267 height 643
click at [1185, 420] on div "Perfil empresa Integraciones Importa los datos de tu antiguo ERP a FinanEDI de …" at bounding box center [717, 264] width 1267 height 417
click at [934, 391] on span "Validar" at bounding box center [929, 391] width 44 height 21
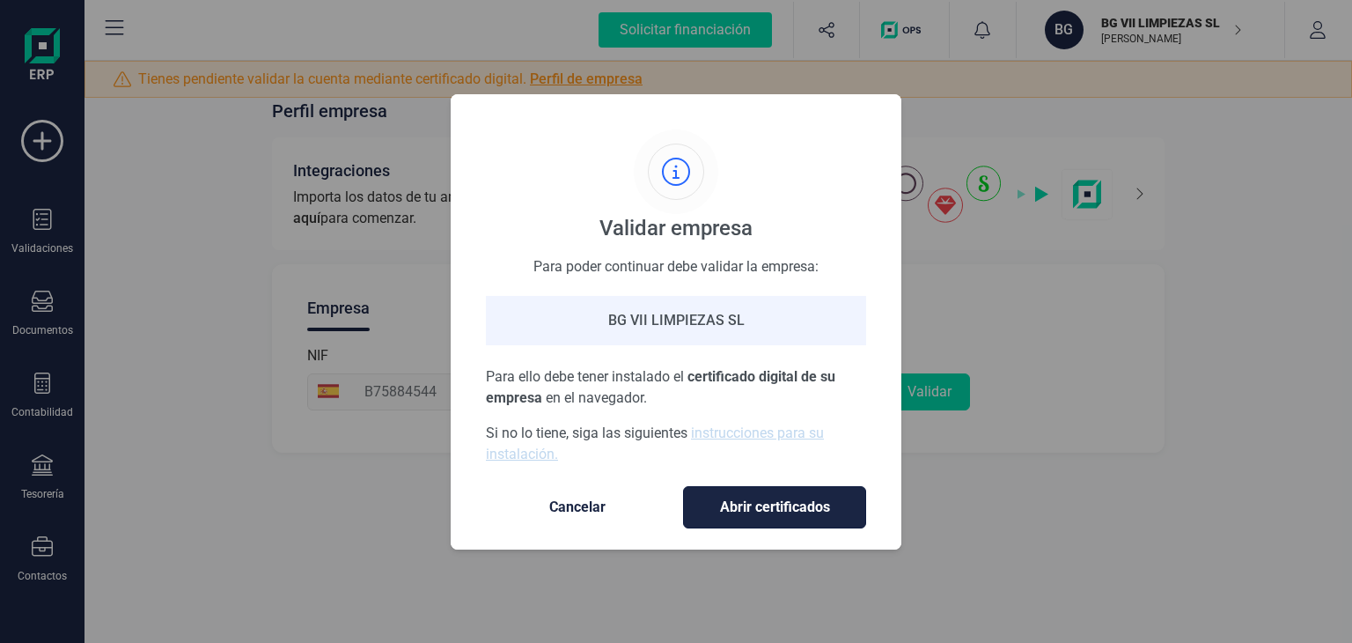
click at [778, 518] on button "Abrir certificados" at bounding box center [774, 507] width 183 height 42
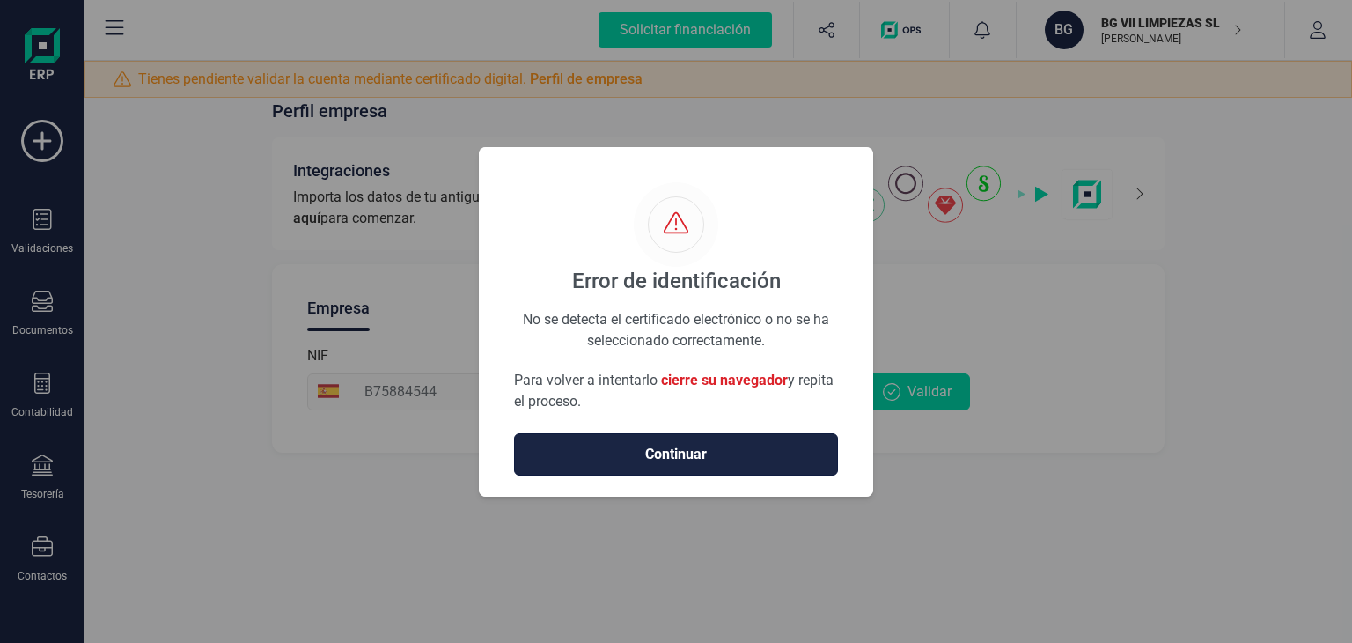
click at [711, 453] on span "Continuar" at bounding box center [676, 454] width 287 height 21
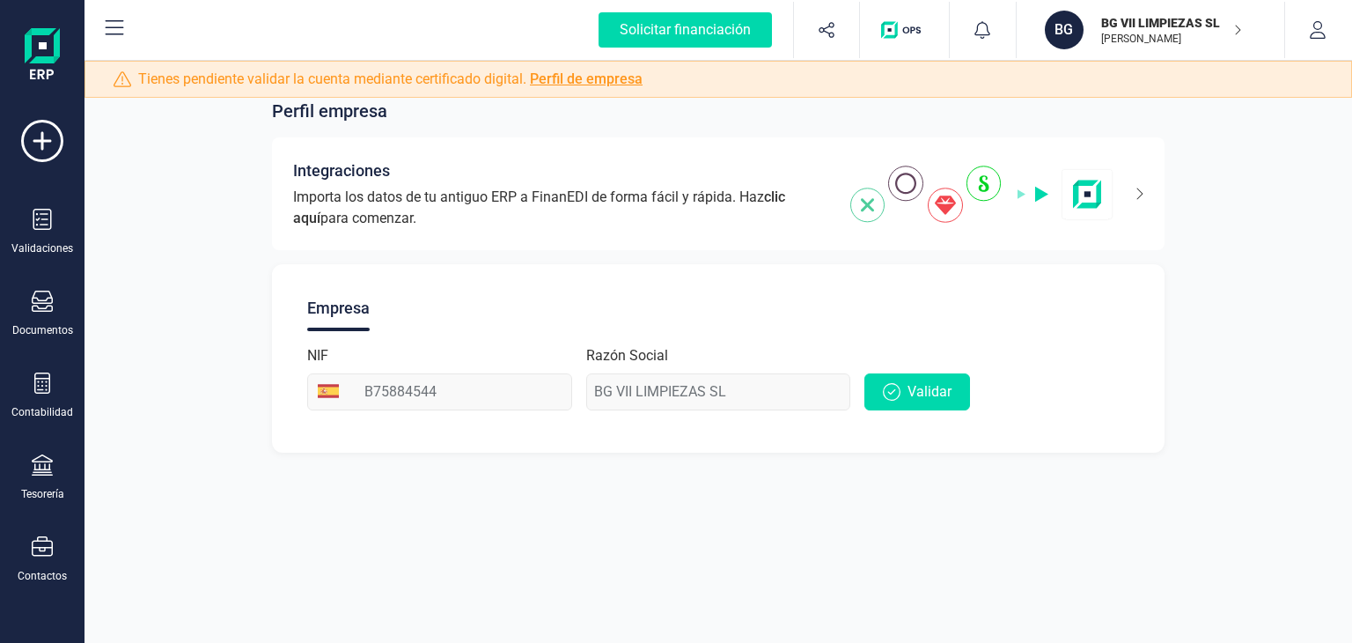
drag, startPoint x: 676, startPoint y: 517, endPoint x: 1082, endPoint y: 480, distance: 407.4
click at [1067, 488] on div "Perfil empresa Integraciones Importa los datos de tu antiguo ERP a FinanEDI de …" at bounding box center [717, 321] width 1267 height 643
drag, startPoint x: 1091, startPoint y: 475, endPoint x: 1125, endPoint y: 474, distance: 34.3
drag, startPoint x: 1125, startPoint y: 474, endPoint x: 1190, endPoint y: 495, distance: 68.2
click at [1190, 495] on div "Perfil empresa Integraciones Importa los datos de tu antiguo ERP a FinanEDI de …" at bounding box center [717, 321] width 1267 height 643
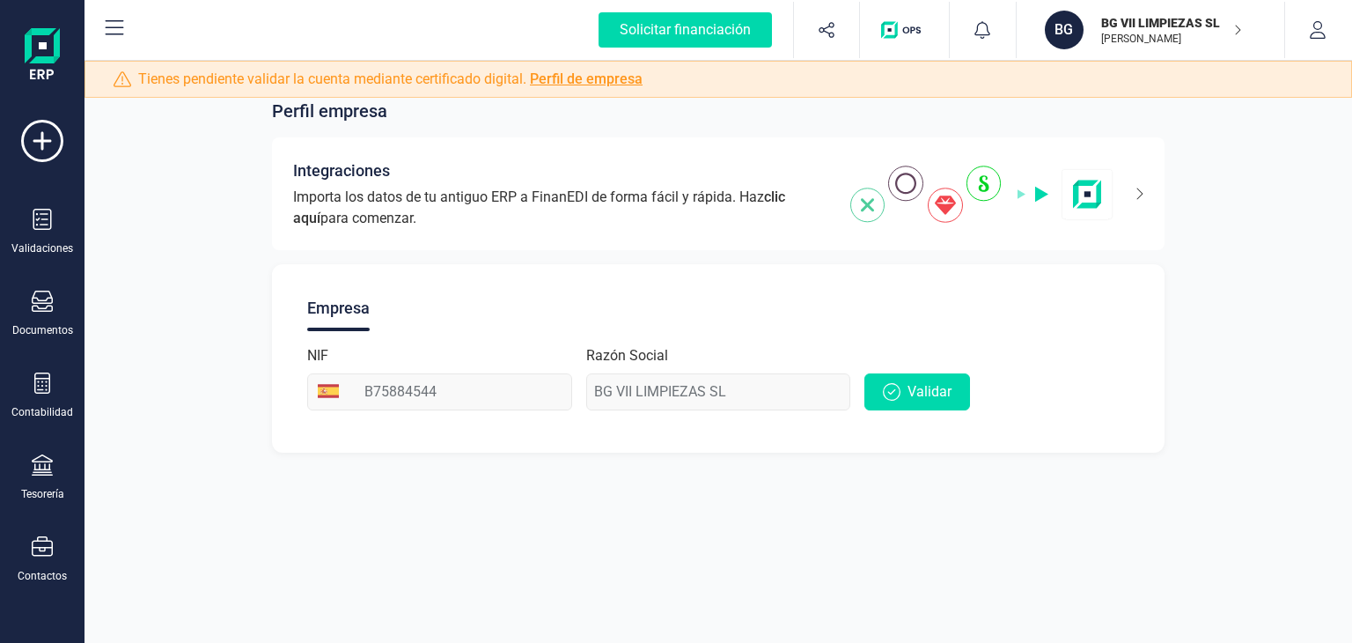
drag, startPoint x: 1190, startPoint y: 495, endPoint x: 723, endPoint y: 313, distance: 501.3
drag, startPoint x: 723, startPoint y: 313, endPoint x: 1332, endPoint y: 346, distance: 609.9
click at [1332, 346] on div "Perfil empresa Integraciones Importa los datos de tu antiguo ERP a FinanEDI de …" at bounding box center [717, 264] width 1267 height 417
click at [905, 373] on button "Validar" at bounding box center [917, 391] width 106 height 37
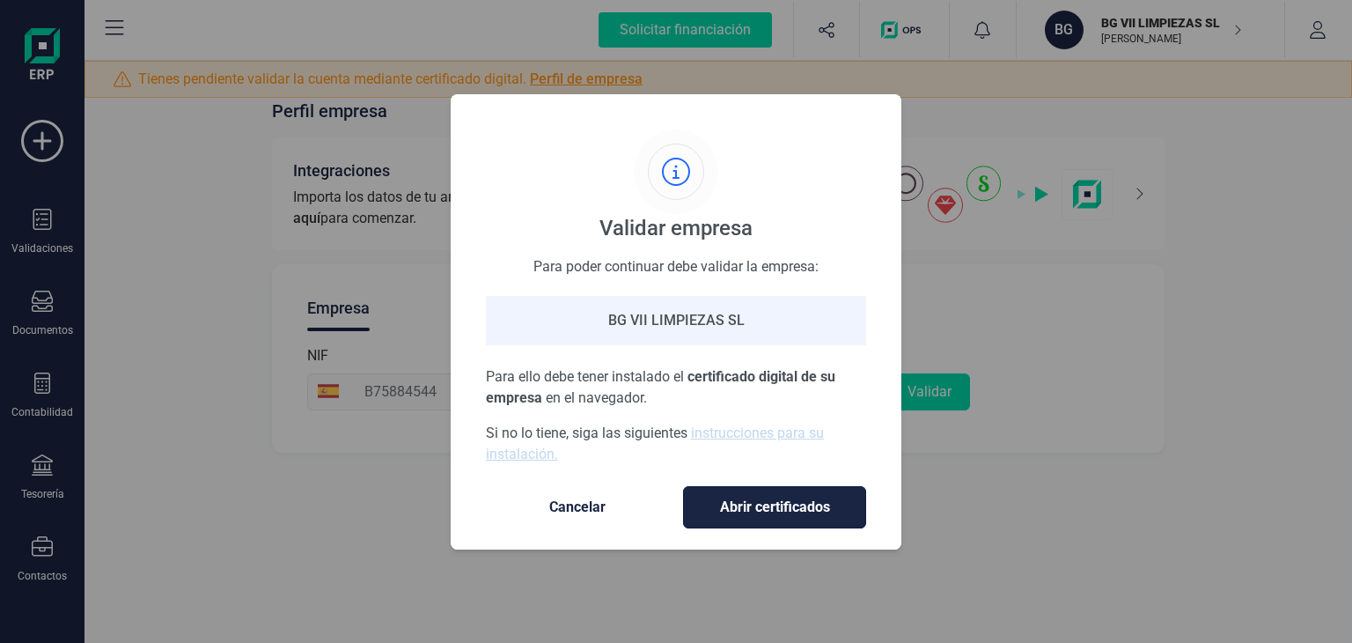
click at [775, 503] on span "Abrir certificados" at bounding box center [774, 506] width 146 height 21
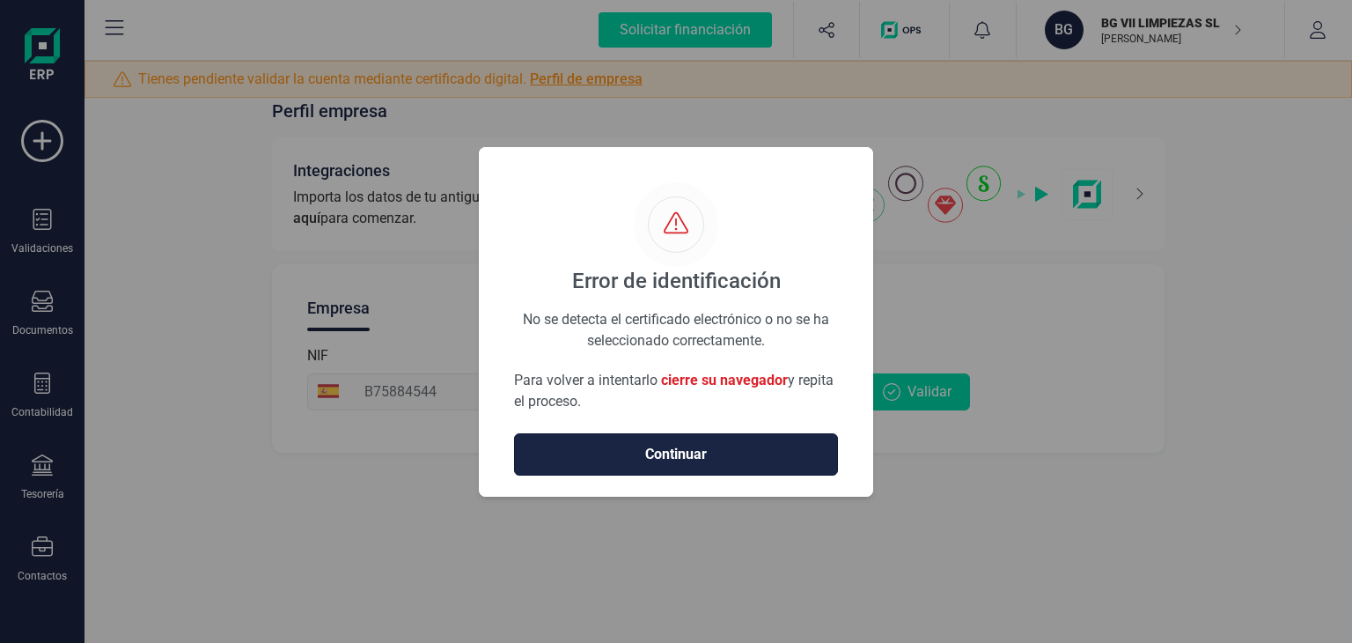
click at [736, 456] on span "Continuar" at bounding box center [676, 454] width 287 height 21
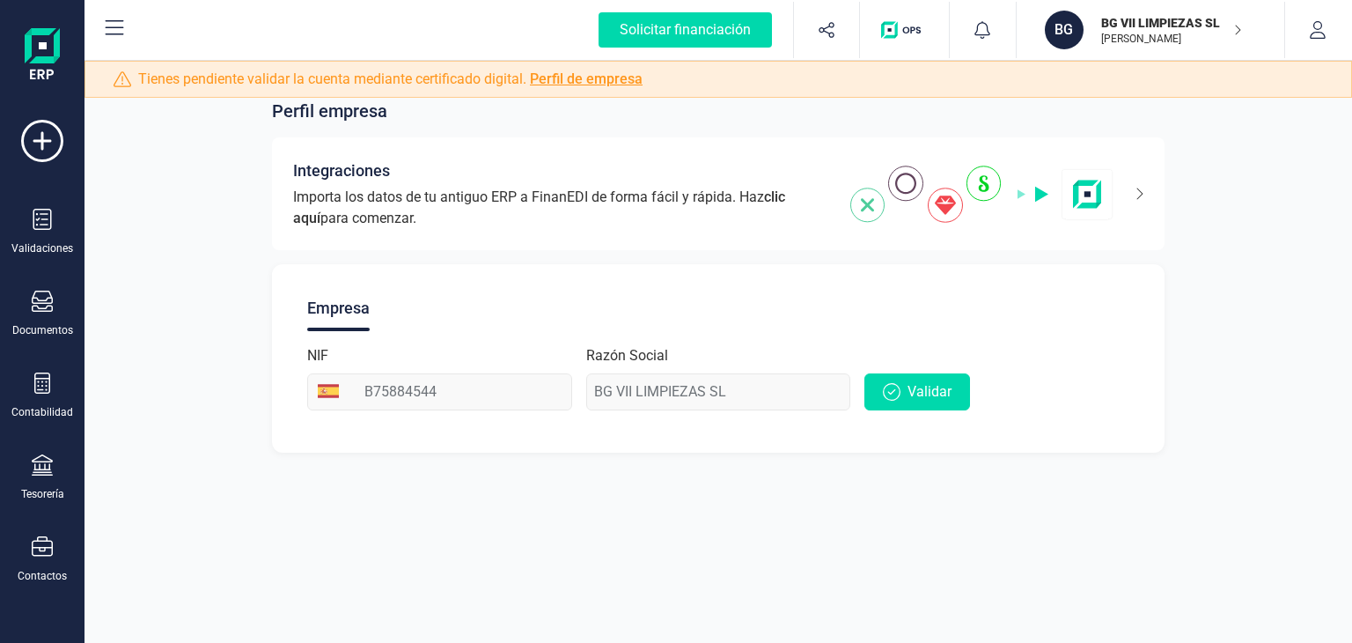
click at [1184, 557] on div "Perfil empresa Integraciones Importa los datos de tu antiguo ERP a FinanEDI de …" at bounding box center [717, 321] width 1267 height 643
click at [933, 486] on div "Perfil empresa Integraciones Importa los datos de tu antiguo ERP a FinanEDI de …" at bounding box center [717, 321] width 1267 height 643
click at [909, 388] on span "Validar" at bounding box center [929, 391] width 44 height 21
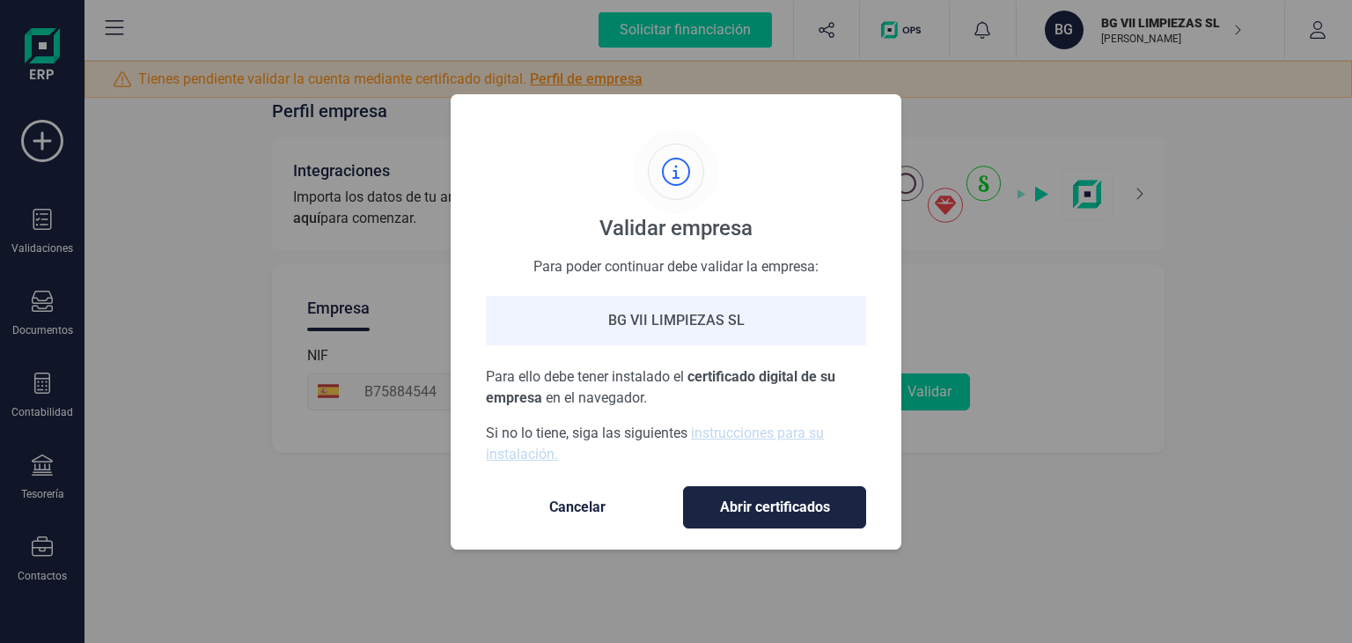
click at [1103, 391] on div "Validar empresa Para poder continuar debe validar la empresa: BG VII LIMPIEZAS …" at bounding box center [676, 321] width 1352 height 643
click at [588, 500] on span "Cancelar" at bounding box center [577, 506] width 148 height 21
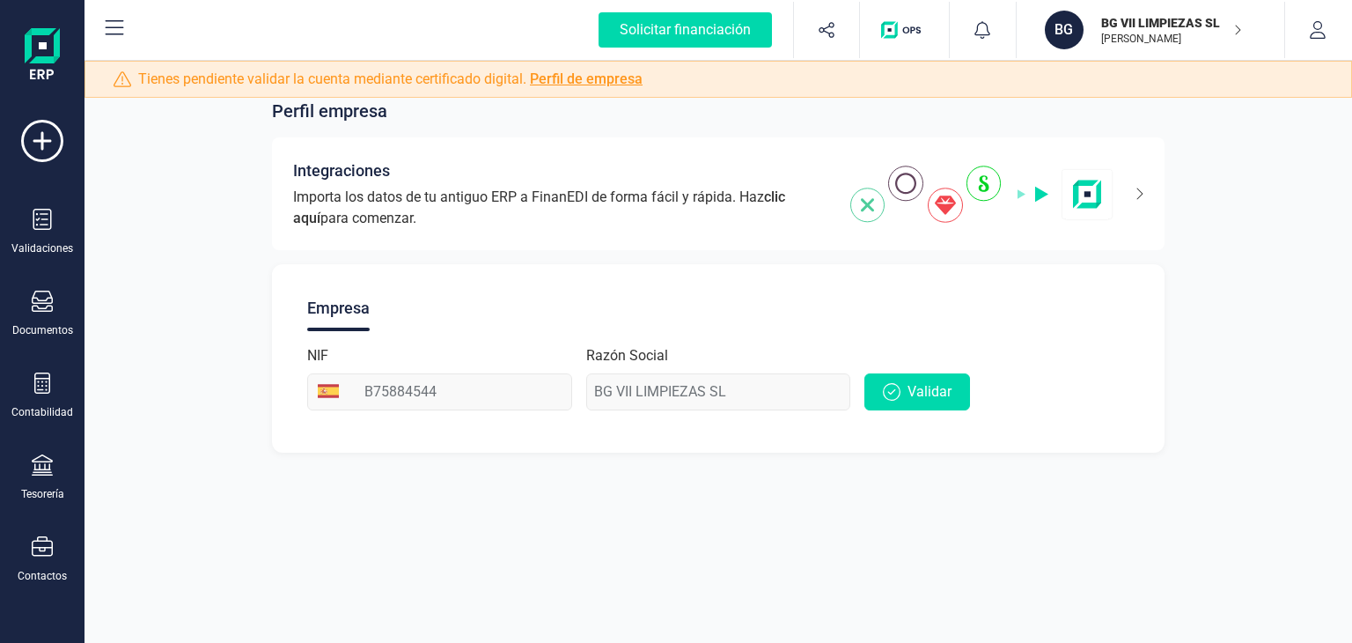
click at [1031, 498] on div "Perfil empresa Integraciones Importa los datos de tu antiguo ERP a FinanEDI de …" at bounding box center [717, 321] width 1267 height 643
drag, startPoint x: 1219, startPoint y: 371, endPoint x: 1213, endPoint y: 476, distance: 105.8
click at [1213, 476] on div "Perfil empresa Integraciones Importa los datos de tu antiguo ERP a FinanEDI de …" at bounding box center [717, 321] width 1267 height 643
drag, startPoint x: 1270, startPoint y: 529, endPoint x: 1017, endPoint y: 386, distance: 290.1
click at [1017, 386] on div "Perfil empresa Integraciones Importa los datos de tu antiguo ERP a FinanEDI de …" at bounding box center [717, 321] width 1267 height 643
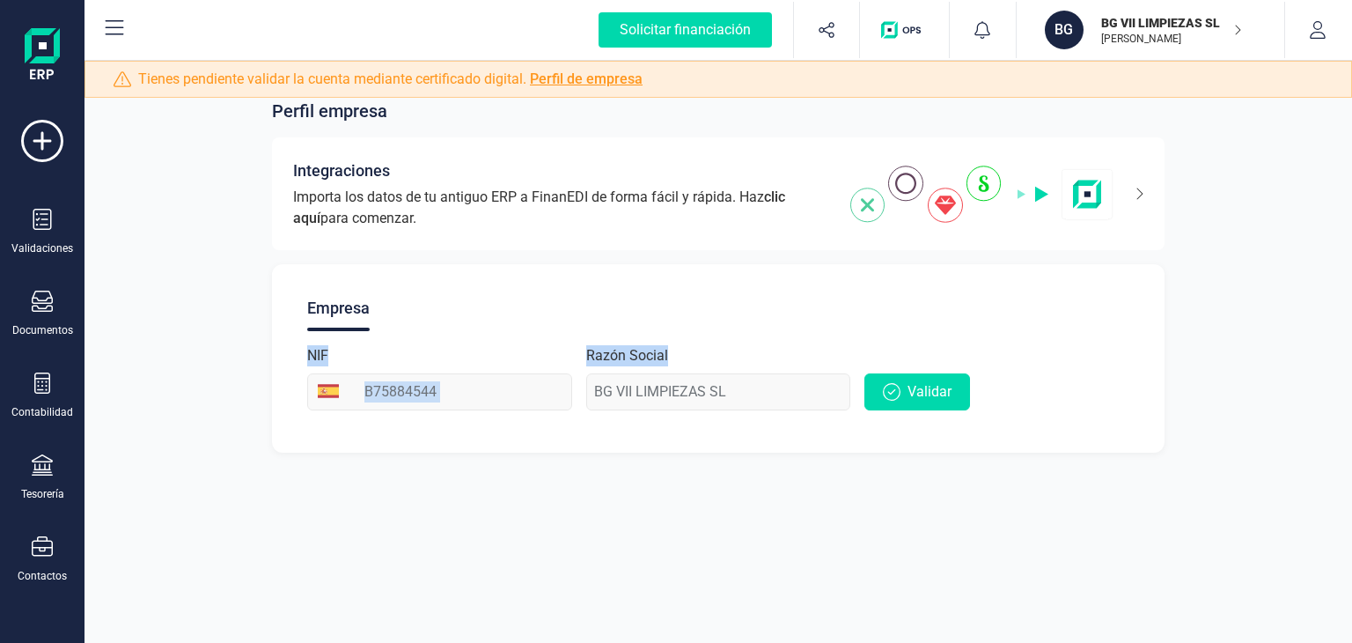
drag, startPoint x: 1209, startPoint y: 268, endPoint x: 1211, endPoint y: 413, distance: 145.2
click at [1211, 413] on div "Perfil empresa Integraciones Importa los datos de tu antiguo ERP a FinanEDI de …" at bounding box center [717, 264] width 1267 height 417
click at [1212, 419] on div "Perfil empresa Integraciones Importa los datos de tu antiguo ERP a FinanEDI de …" at bounding box center [717, 264] width 1267 height 417
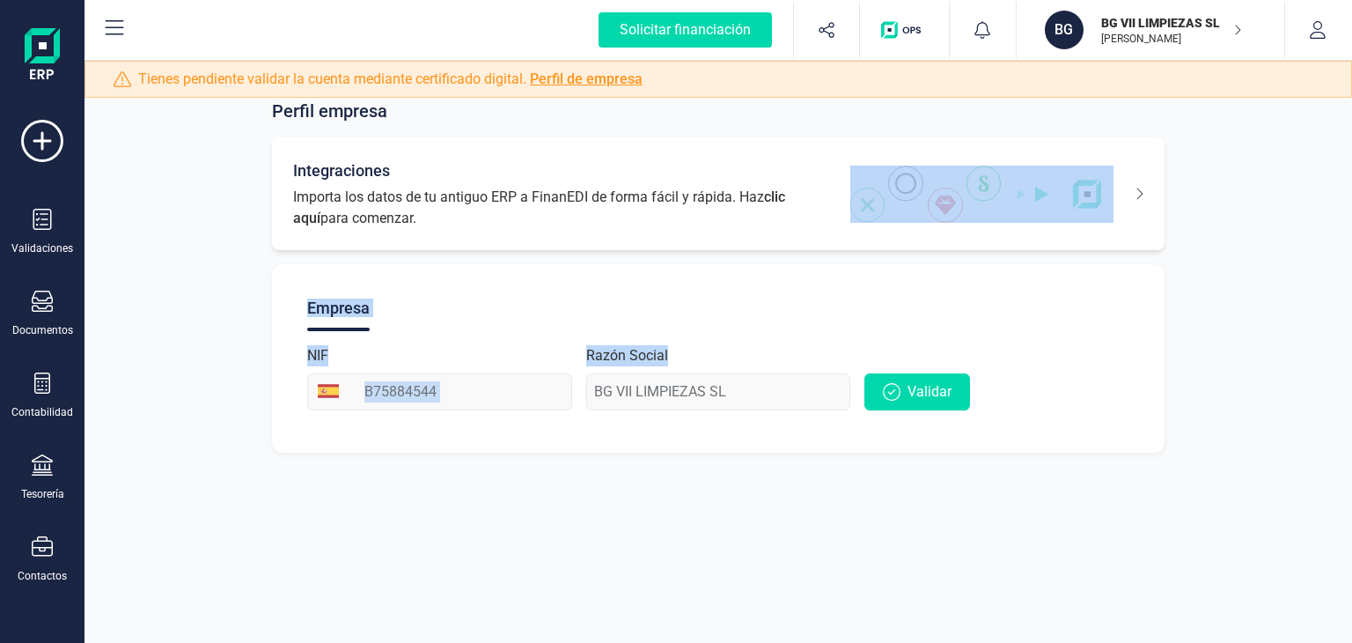
drag, startPoint x: 1267, startPoint y: 505, endPoint x: 1112, endPoint y: 212, distance: 331.9
click at [1112, 212] on div "Perfil empresa Integraciones Importa los datos de tu antiguo ERP a FinanEDI de …" at bounding box center [717, 321] width 1267 height 643
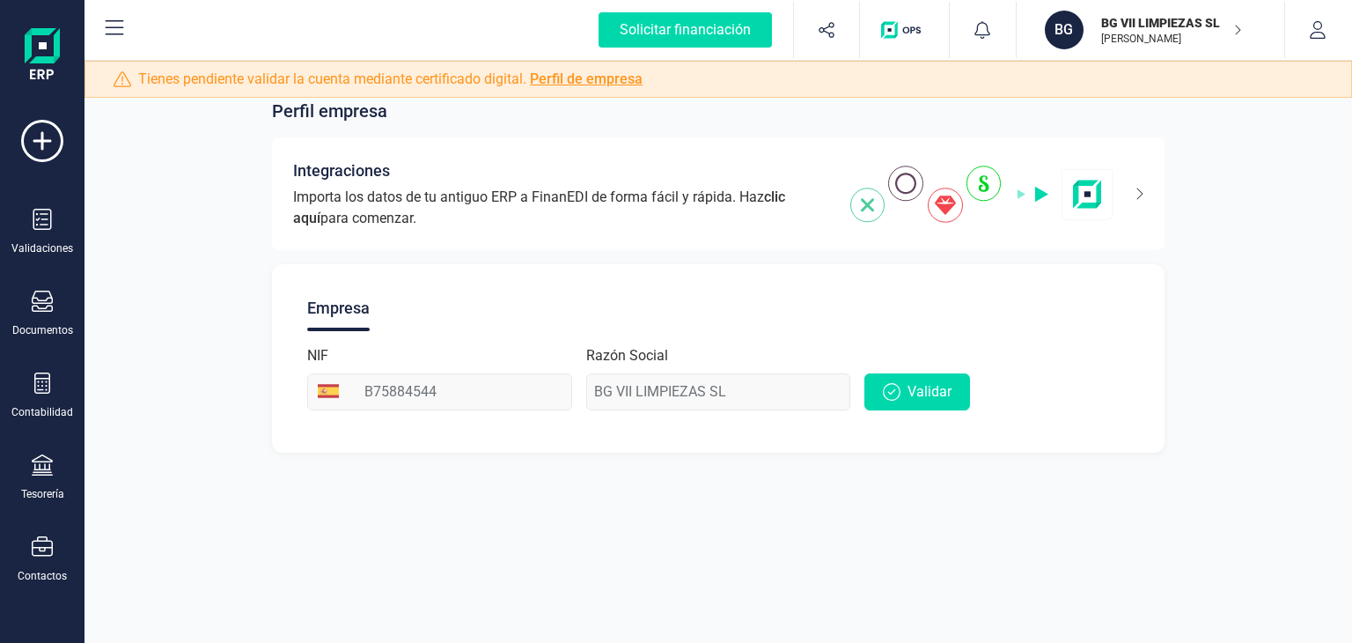
click at [1274, 353] on div "Perfil empresa Integraciones Importa los datos de tu antiguo ERP a FinanEDI de …" at bounding box center [717, 264] width 1267 height 417
click at [1232, 444] on div "Perfil empresa Integraciones Importa los datos de tu antiguo ERP a FinanEDI de …" at bounding box center [717, 264] width 1267 height 417
click at [1264, 307] on div "Perfil empresa Integraciones Importa los datos de tu antiguo ERP a FinanEDI de …" at bounding box center [717, 264] width 1267 height 417
click at [932, 399] on span "Validar" at bounding box center [929, 391] width 44 height 21
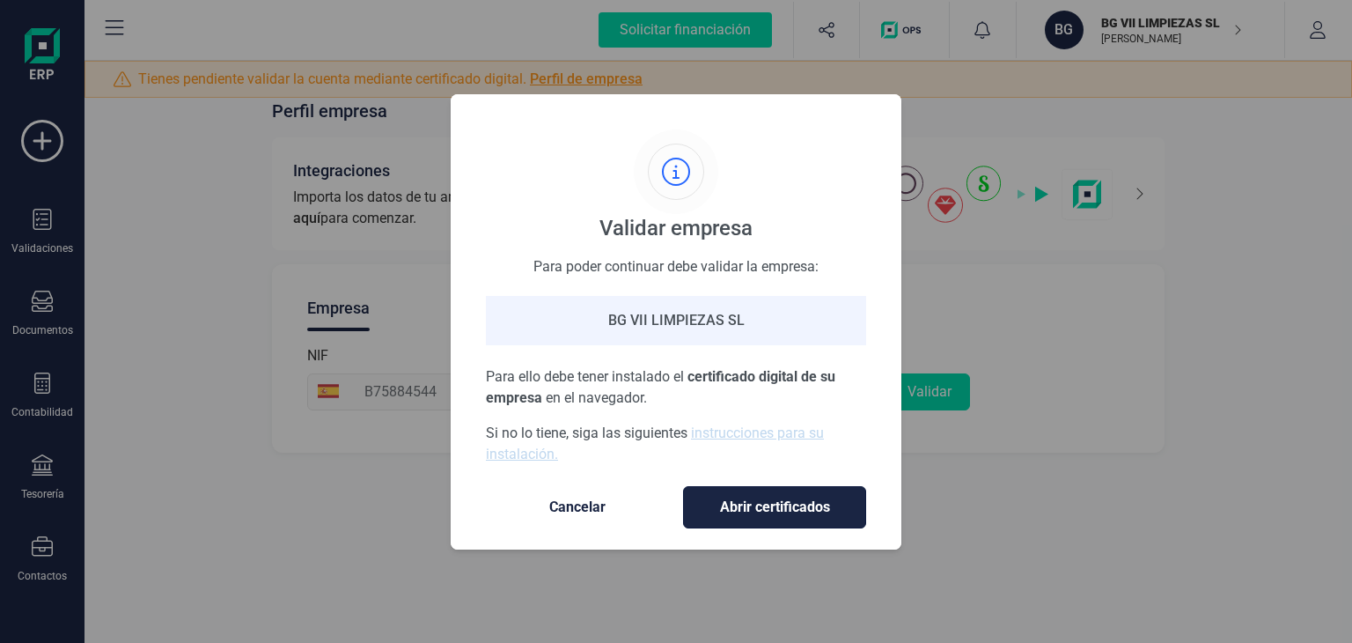
click at [775, 498] on span "Abrir certificados" at bounding box center [774, 506] width 146 height 21
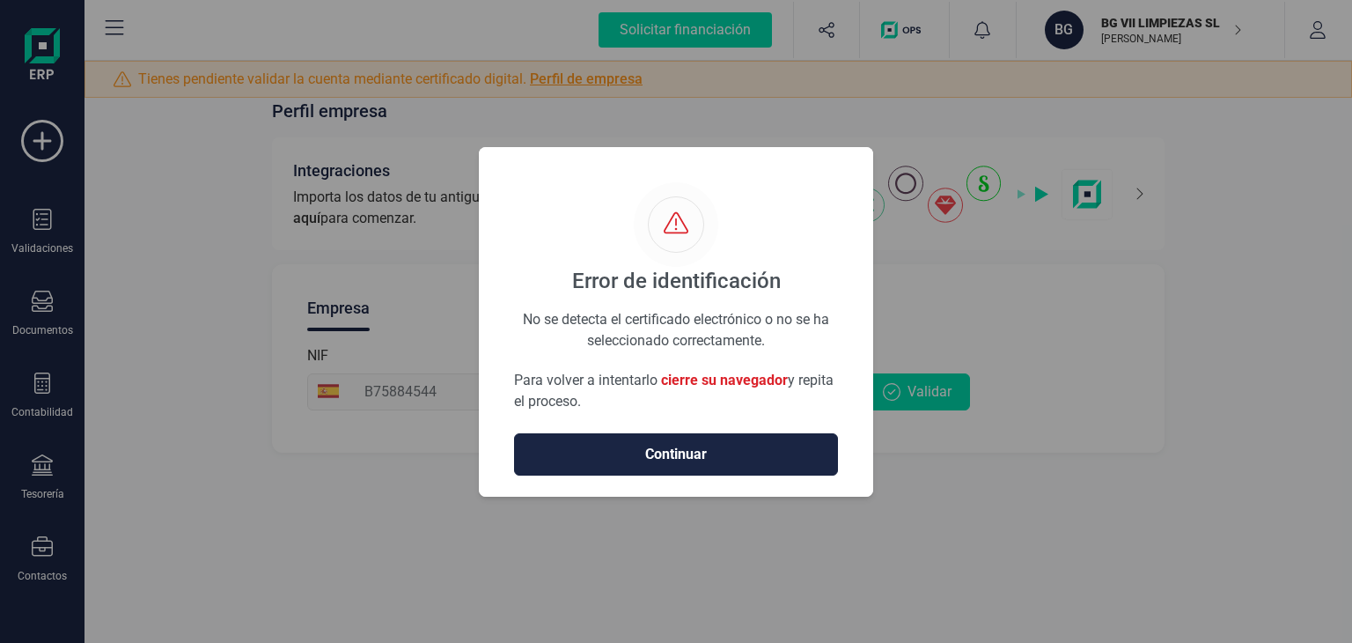
click at [1040, 367] on div "Error de identificación No se detecta el certificado electrónico o no se ha sel…" at bounding box center [676, 321] width 1352 height 643
click at [723, 466] on button "Continuar" at bounding box center [676, 454] width 324 height 42
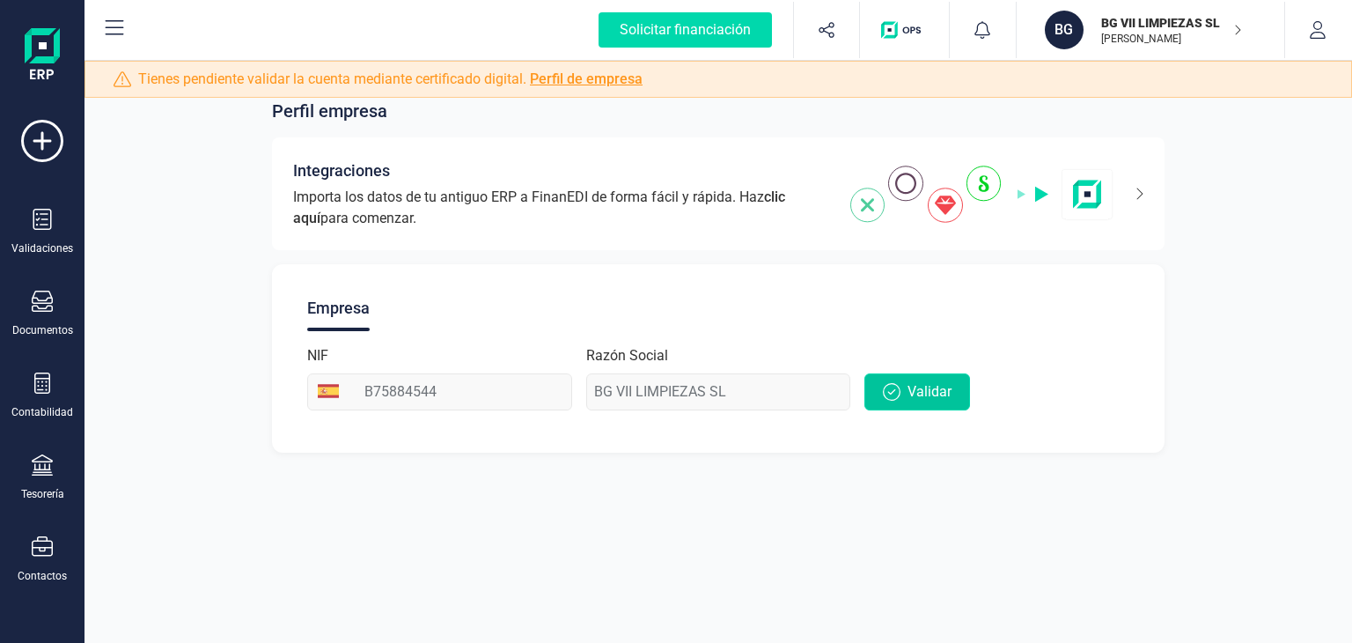
click at [914, 390] on span "Validar" at bounding box center [929, 391] width 44 height 21
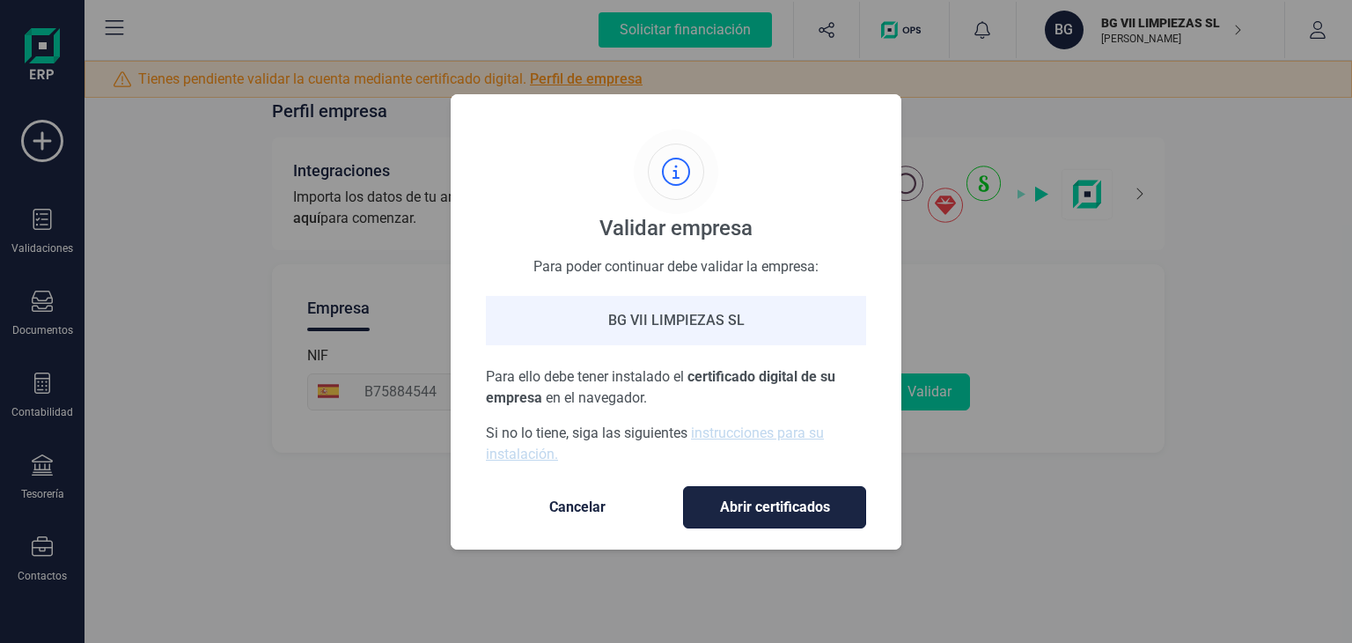
click at [775, 497] on span "Abrir certificados" at bounding box center [774, 506] width 146 height 21
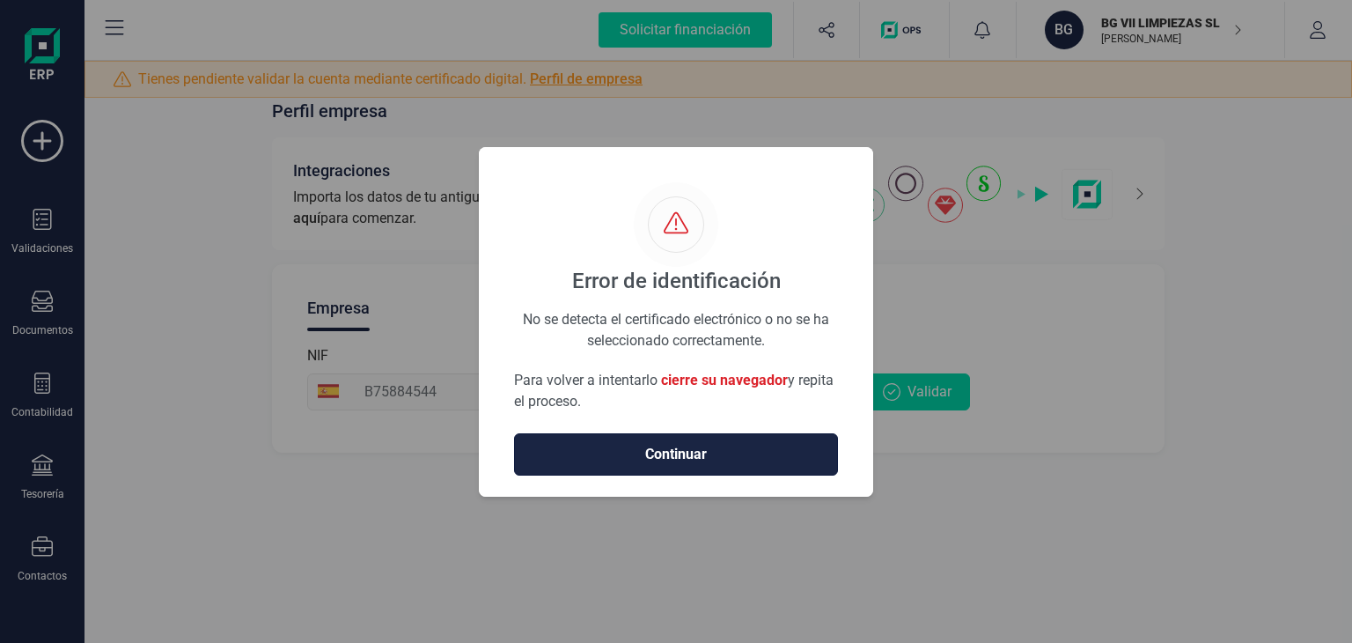
click at [725, 455] on span "Continuar" at bounding box center [676, 454] width 287 height 21
click at [707, 459] on span "Continuar" at bounding box center [676, 454] width 287 height 21
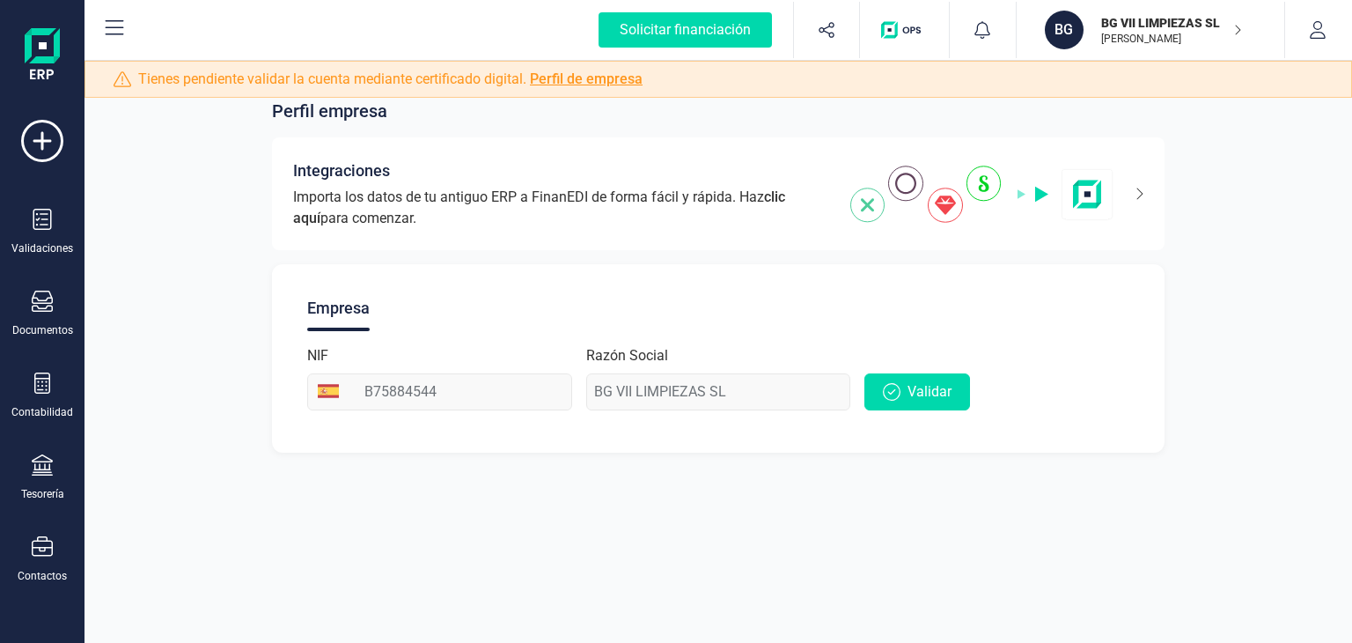
click at [827, 533] on div "Perfil empresa Integraciones Importa los datos de tu antiguo ERP a FinanEDI de …" at bounding box center [717, 321] width 1267 height 643
click at [832, 533] on div "Perfil empresa Integraciones Importa los datos de tu antiguo ERP a FinanEDI de …" at bounding box center [717, 321] width 1267 height 643
click at [830, 533] on div "Perfil empresa Integraciones Importa los datos de tu antiguo ERP a FinanEDI de …" at bounding box center [717, 321] width 1267 height 643
click at [1132, 473] on div "Perfil empresa Integraciones Importa los datos de tu antiguo ERP a FinanEDI de …" at bounding box center [717, 264] width 1267 height 417
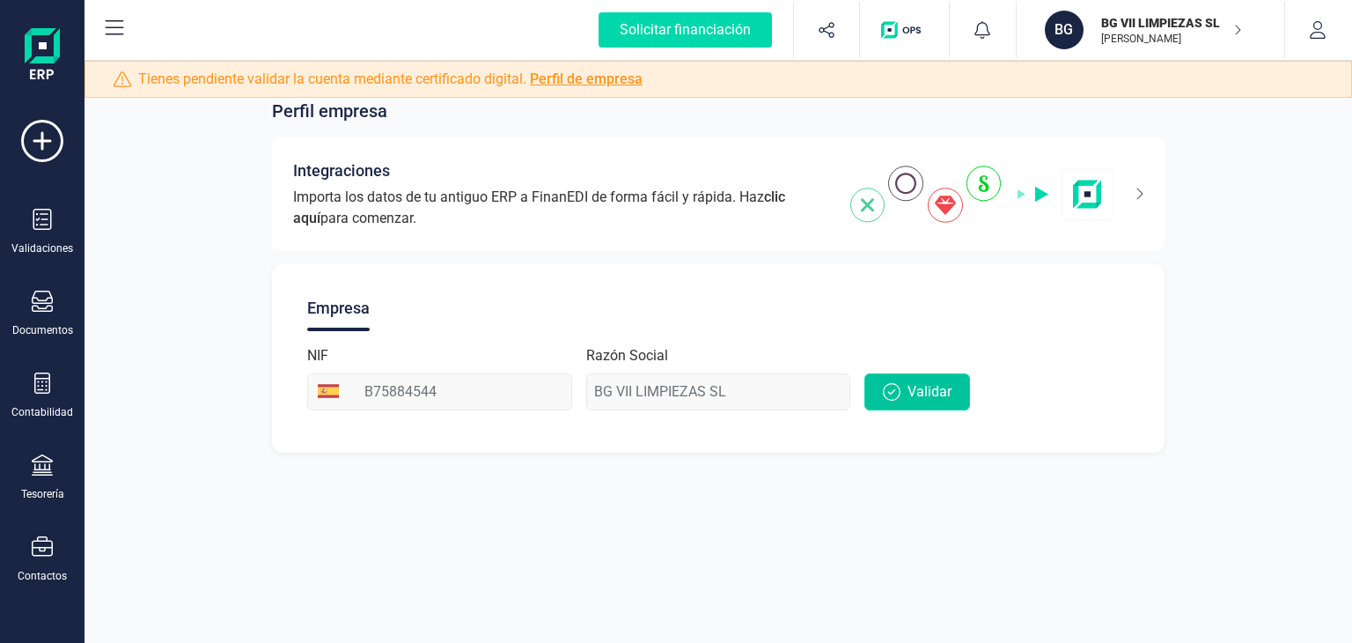
click at [928, 392] on span "Validar" at bounding box center [929, 391] width 44 height 21
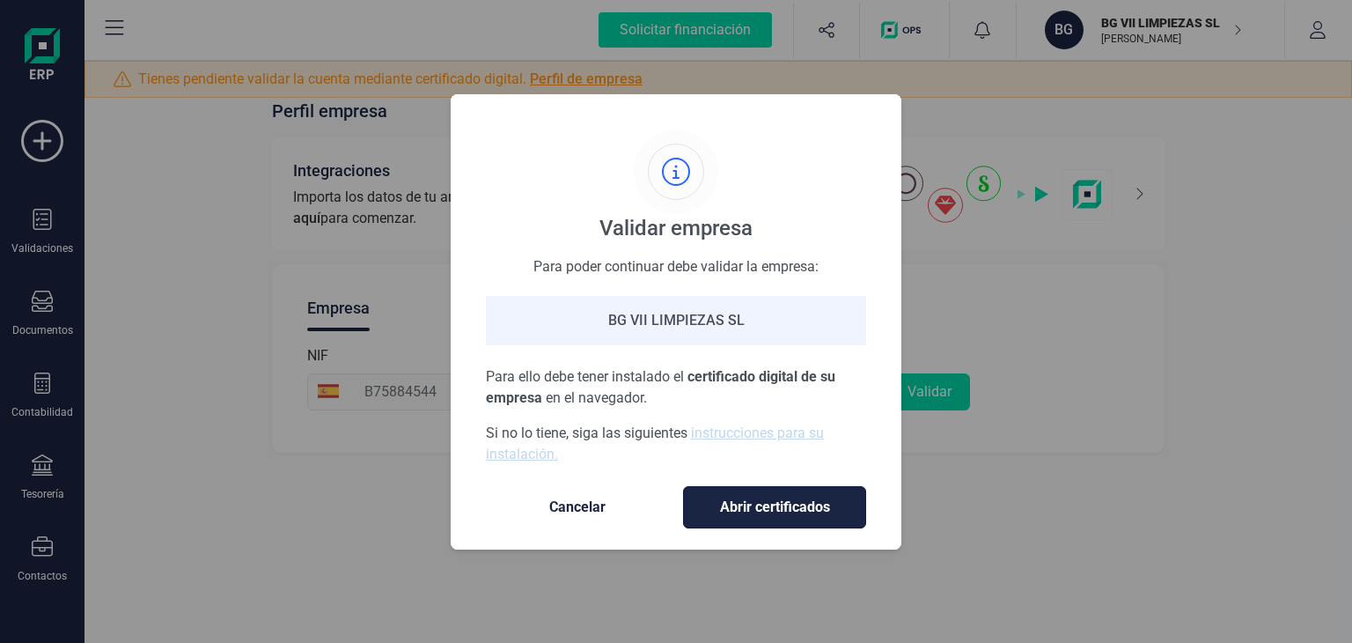
click at [760, 507] on span "Abrir certificados" at bounding box center [774, 506] width 146 height 21
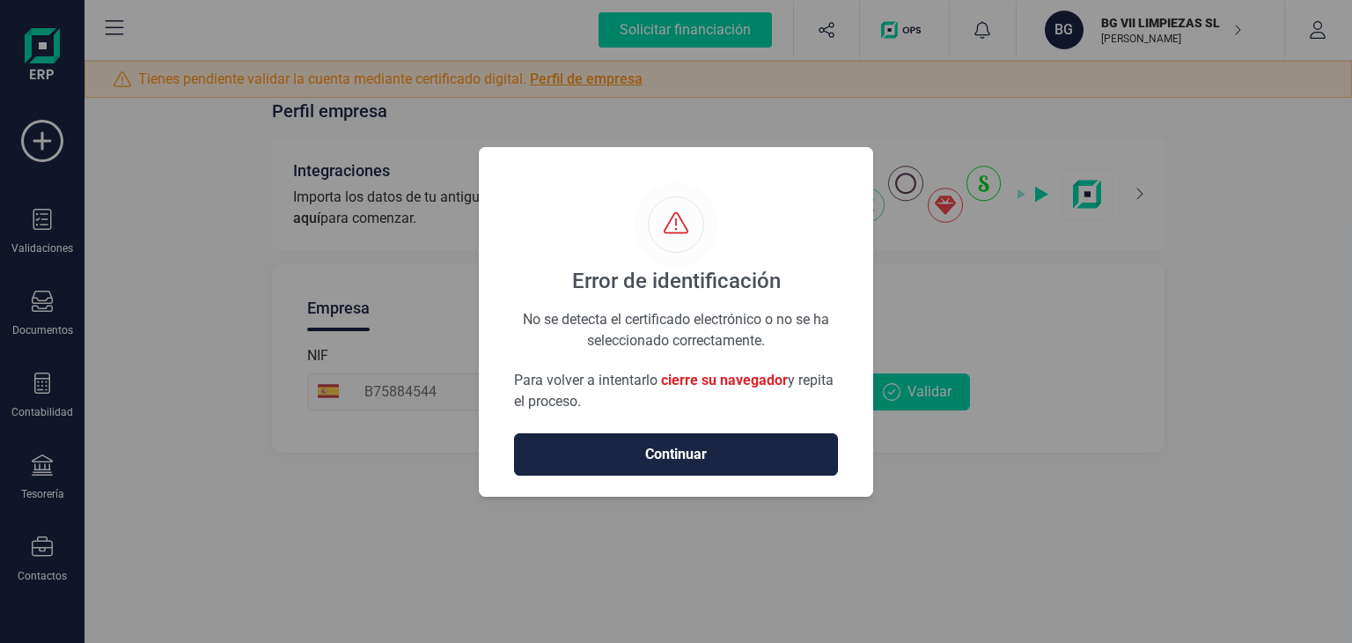
click at [708, 459] on span "Continuar" at bounding box center [676, 454] width 287 height 21
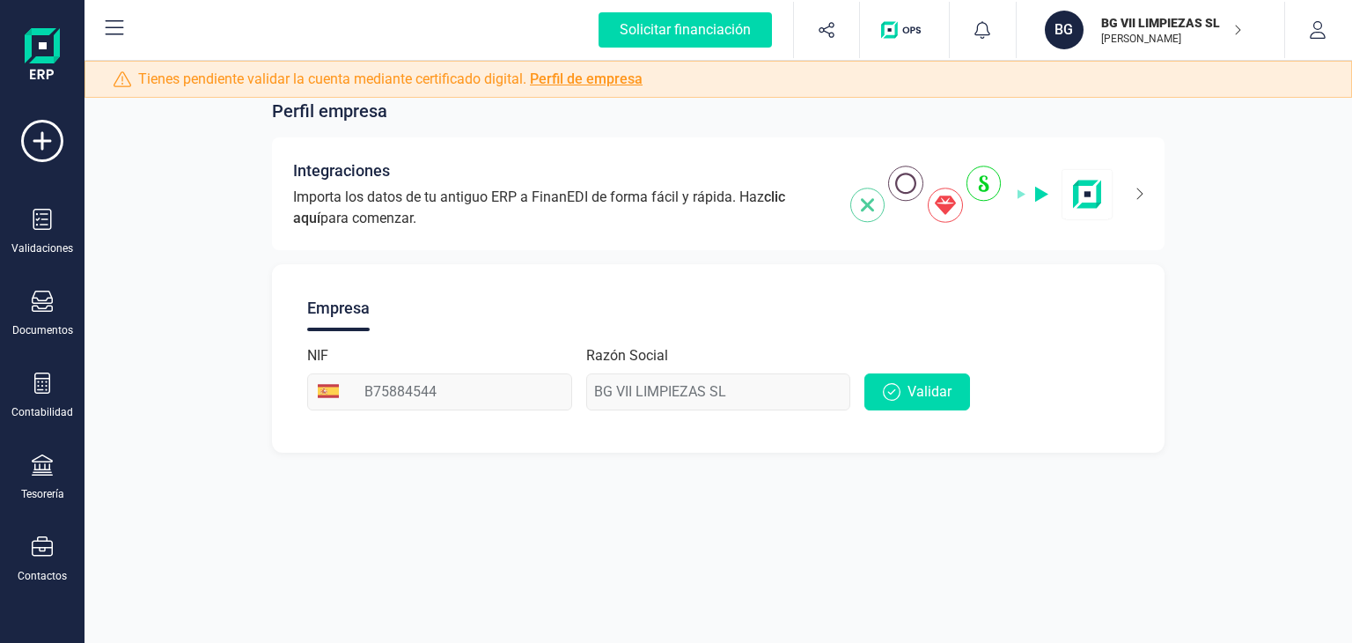
click at [1017, 523] on div "Perfil empresa Integraciones Importa los datos de tu antiguo ERP a FinanEDI de …" at bounding box center [717, 321] width 1267 height 643
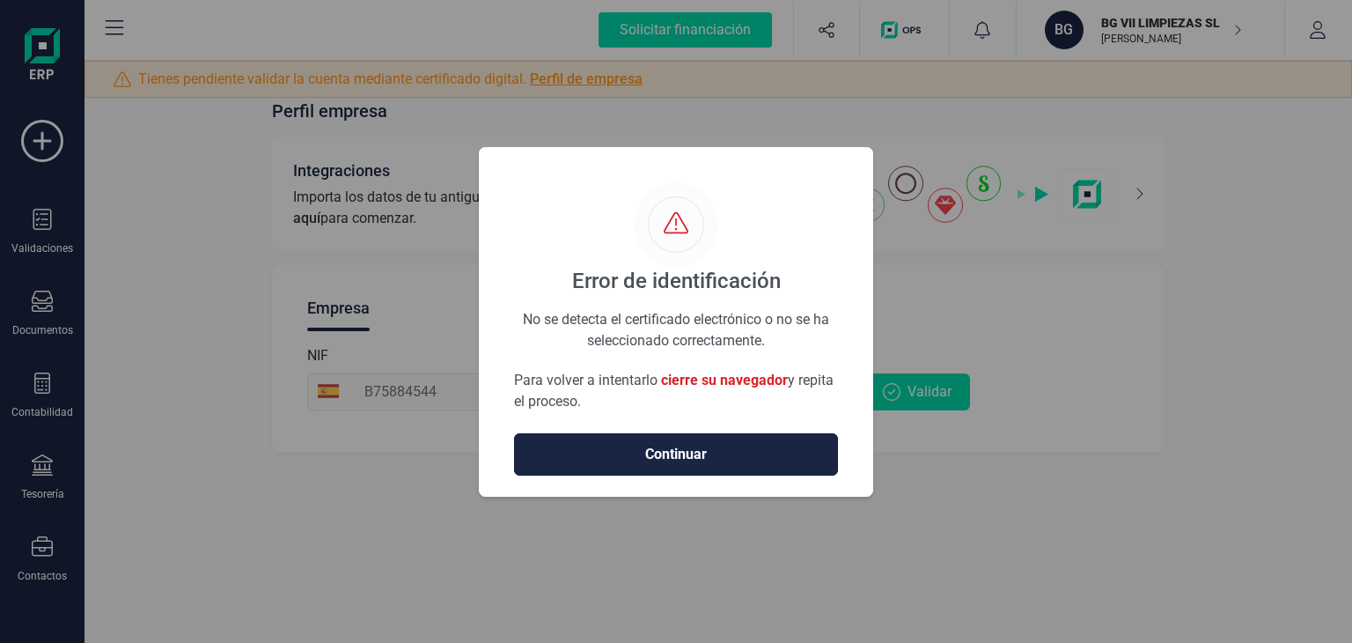
click at [750, 453] on span "Continuar" at bounding box center [676, 454] width 287 height 21
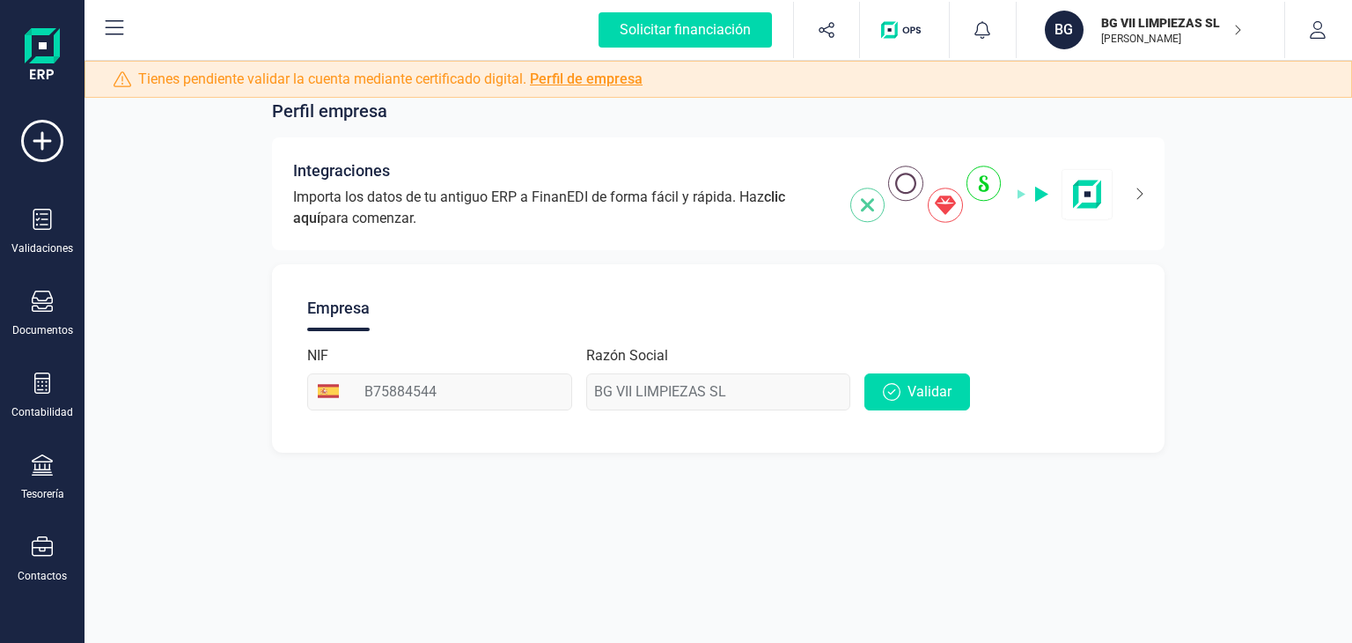
click at [639, 542] on div "Perfil empresa Integraciones Importa los datos de tu antiguo ERP a FinanEDI de …" at bounding box center [717, 321] width 1267 height 643
click at [907, 385] on span "Validar" at bounding box center [929, 391] width 44 height 21
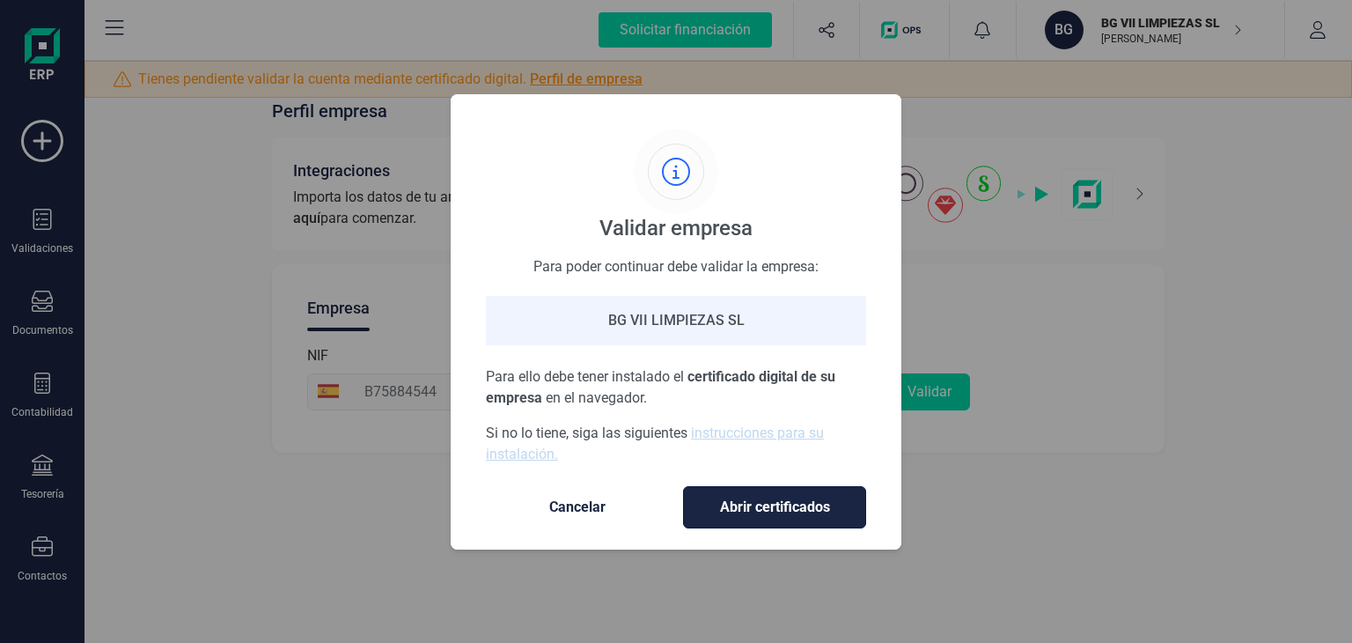
click at [725, 509] on span "Abrir certificados" at bounding box center [774, 506] width 146 height 21
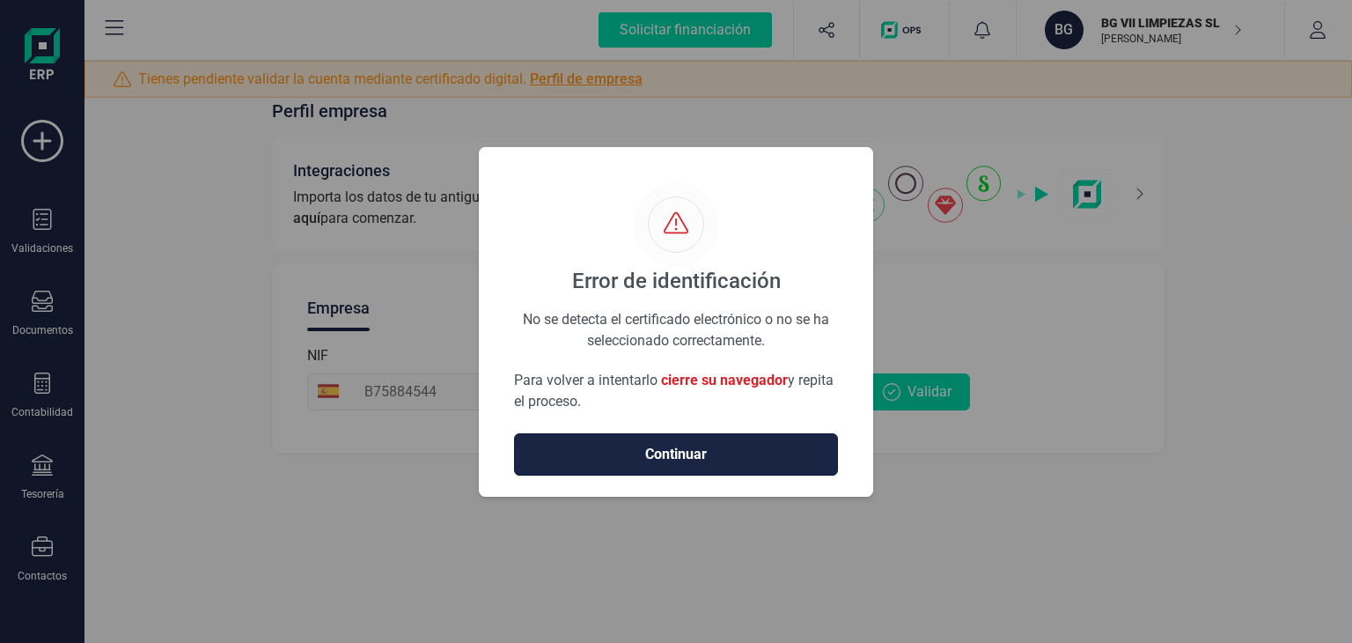
click at [717, 456] on span "Continuar" at bounding box center [676, 454] width 287 height 21
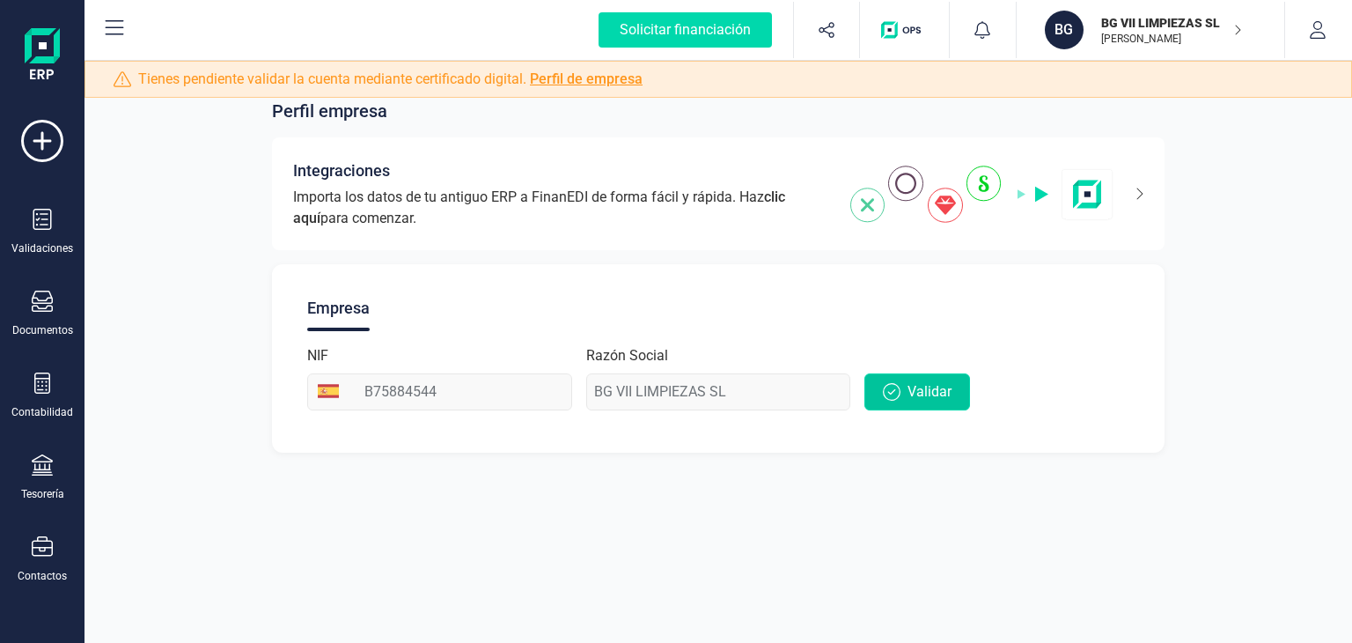
click at [878, 406] on button "Validar" at bounding box center [917, 391] width 106 height 37
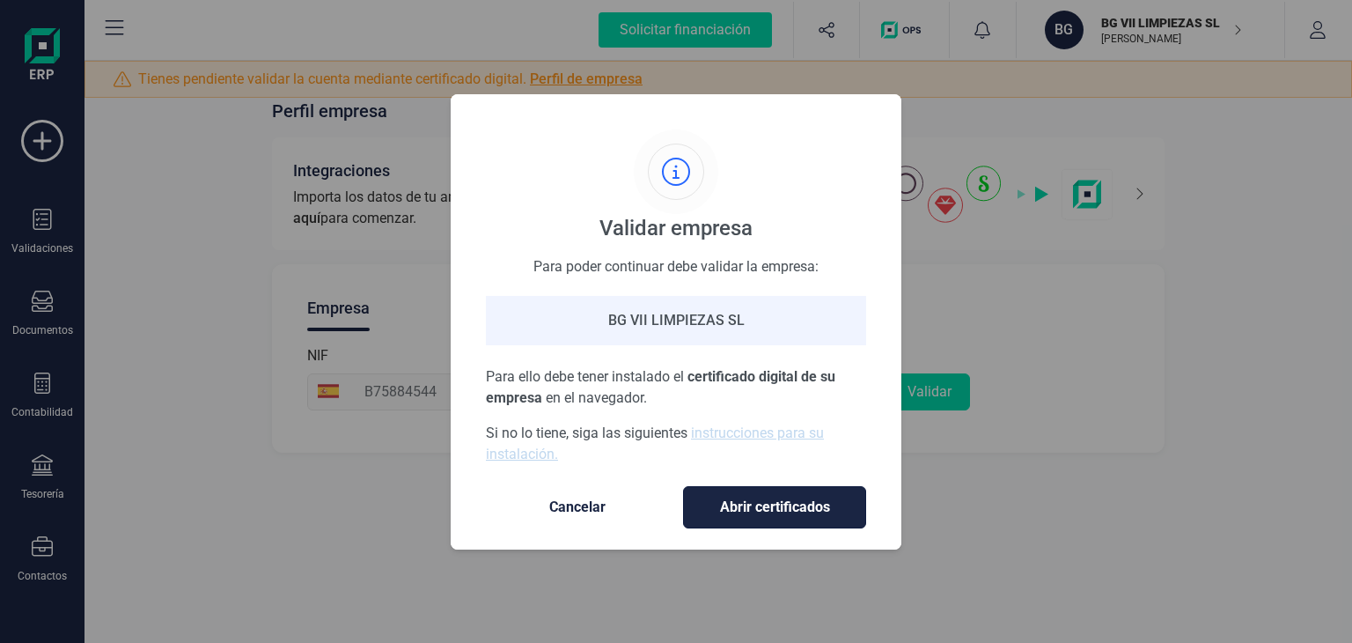
click at [757, 502] on span "Abrir certificados" at bounding box center [774, 506] width 146 height 21
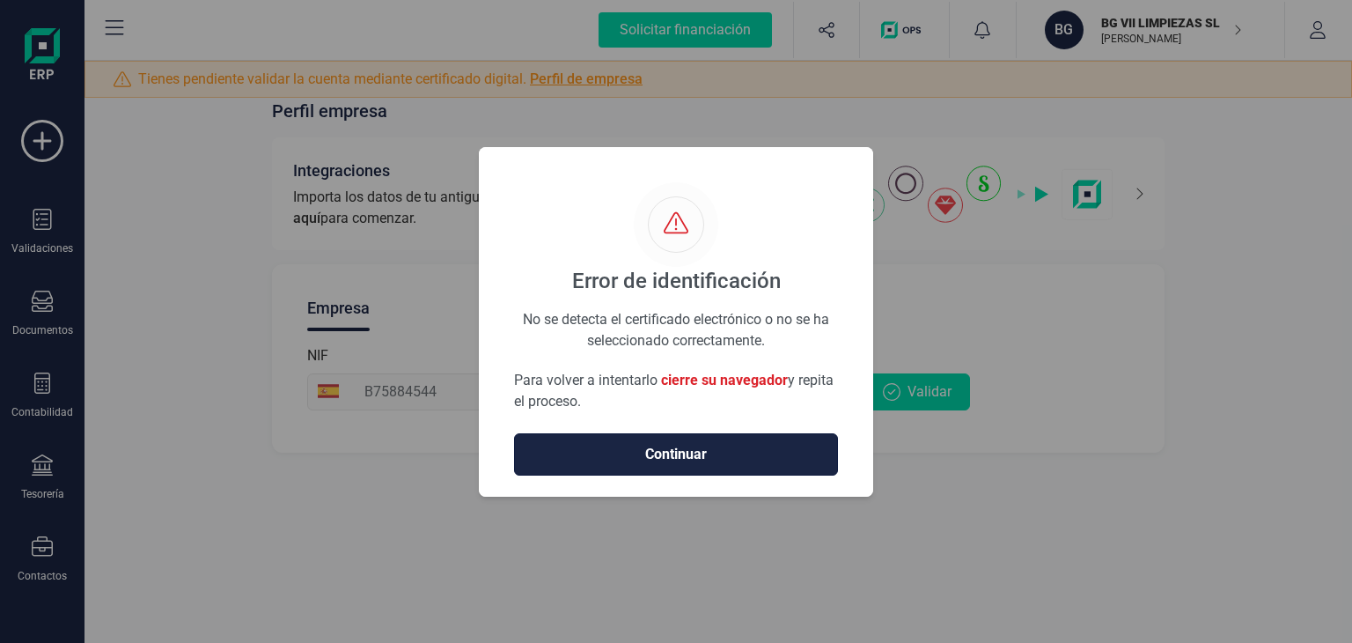
click at [709, 457] on span "Continuar" at bounding box center [676, 454] width 287 height 21
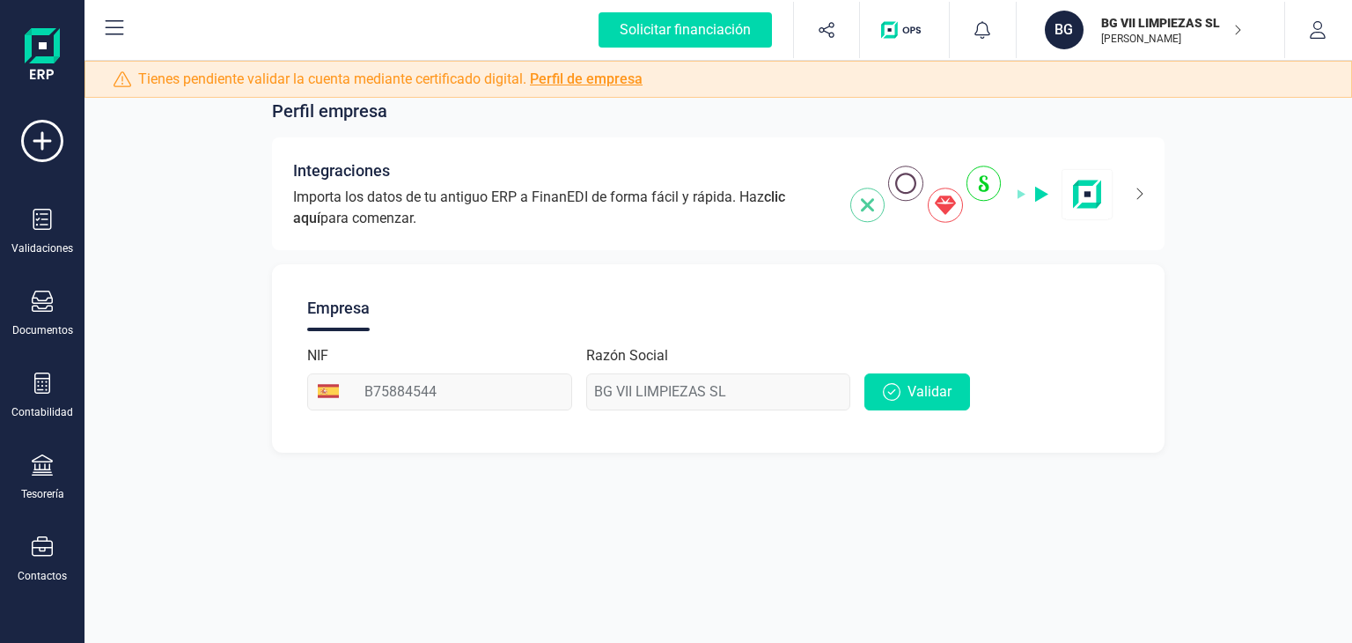
click at [676, 504] on div "Perfil empresa Integraciones Importa los datos de tu antiguo ERP a FinanEDI de …" at bounding box center [717, 321] width 1267 height 643
click at [664, 551] on div "Perfil empresa Integraciones Importa los datos de tu antiguo ERP a FinanEDI de …" at bounding box center [717, 321] width 1267 height 643
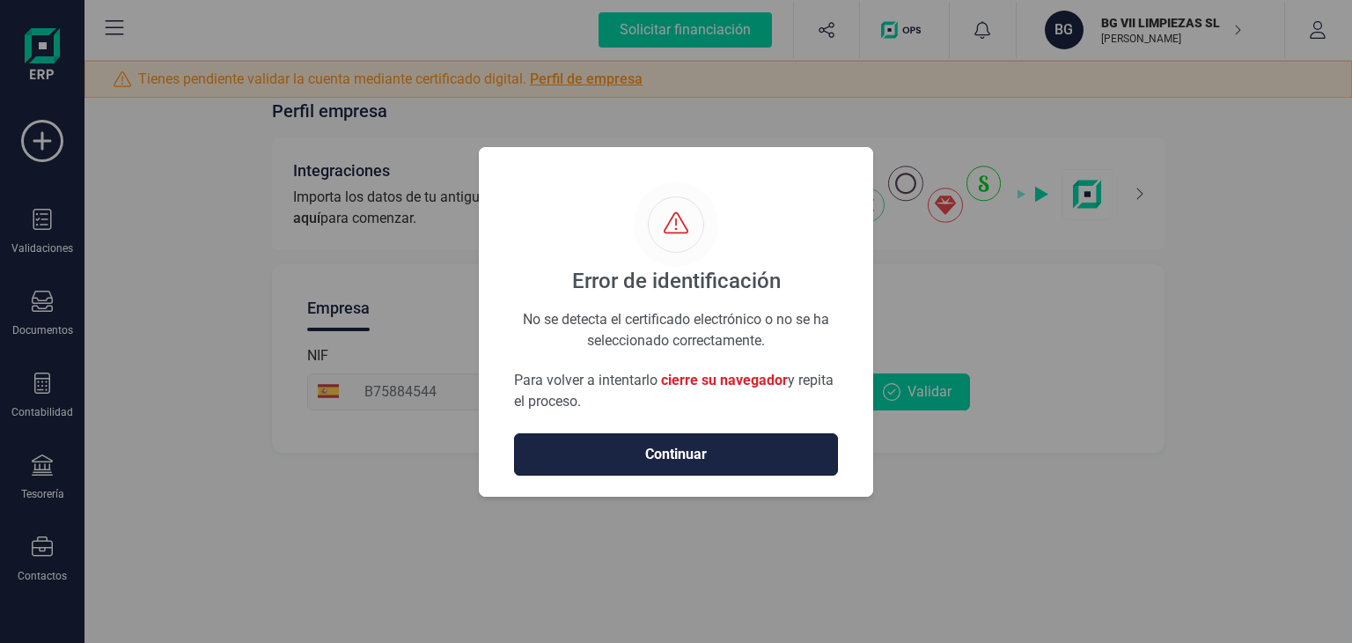
click at [775, 444] on span "Continuar" at bounding box center [676, 454] width 287 height 21
click at [652, 467] on button "Continuar" at bounding box center [676, 454] width 324 height 42
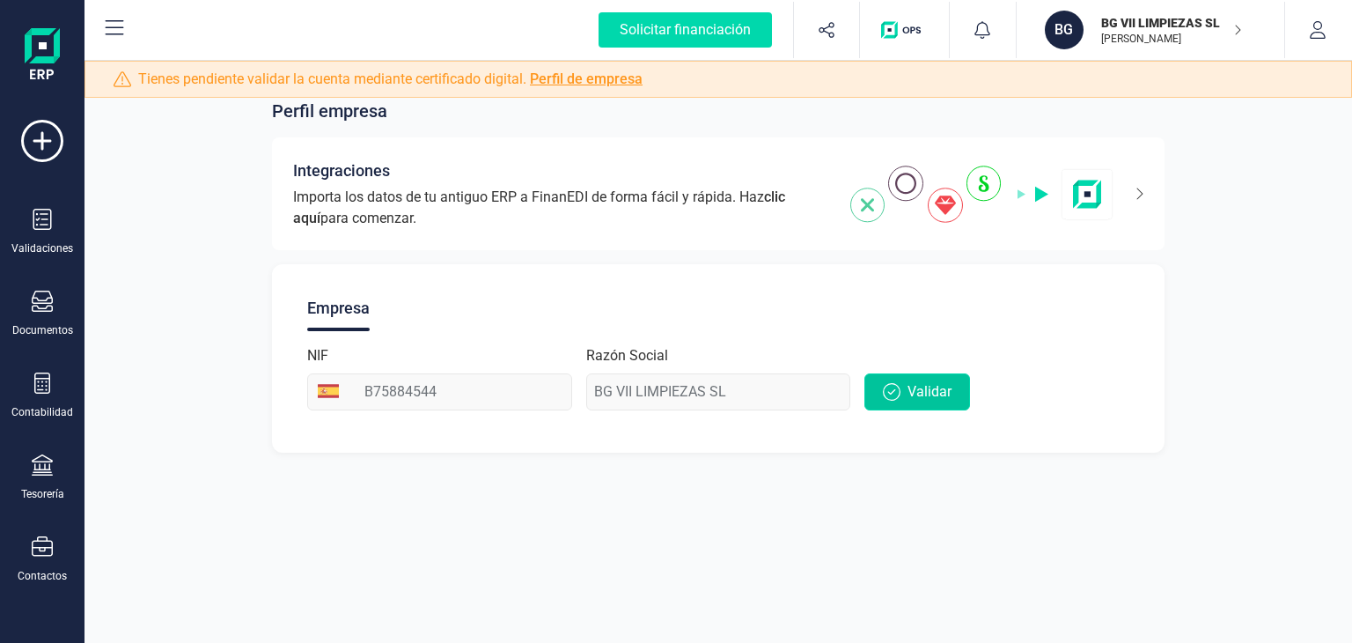
click at [911, 385] on span "Validar" at bounding box center [929, 391] width 44 height 21
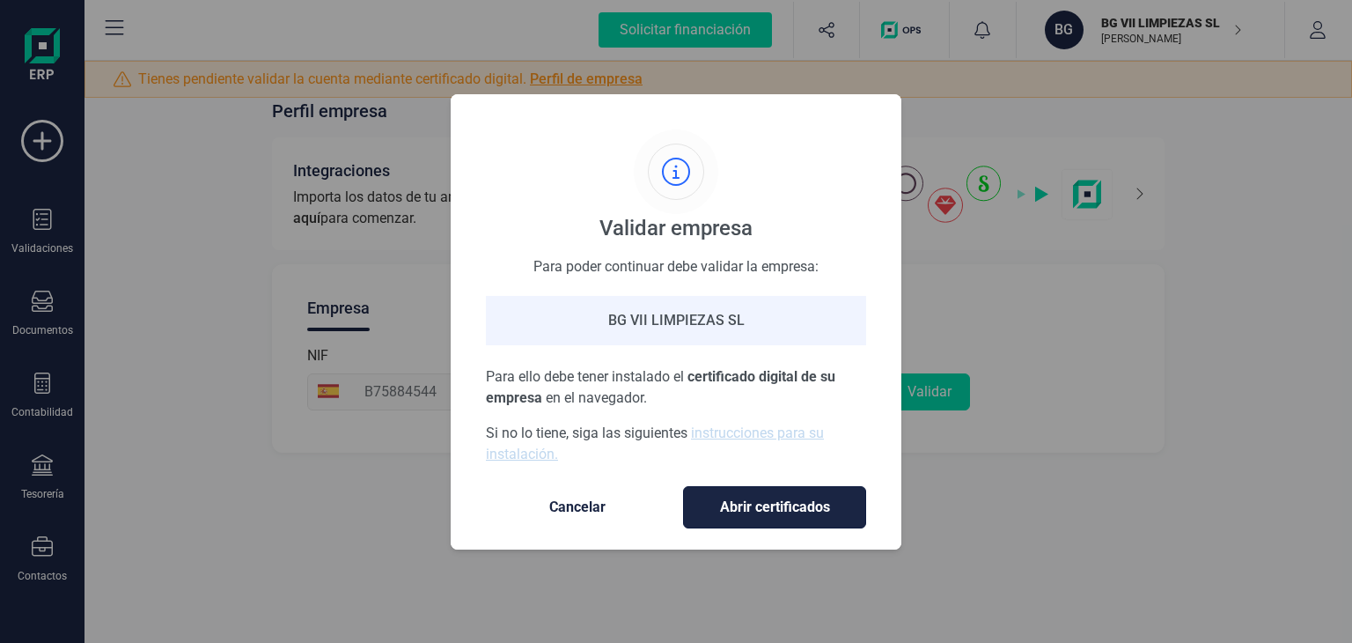
click at [744, 512] on span "Abrir certificados" at bounding box center [774, 506] width 146 height 21
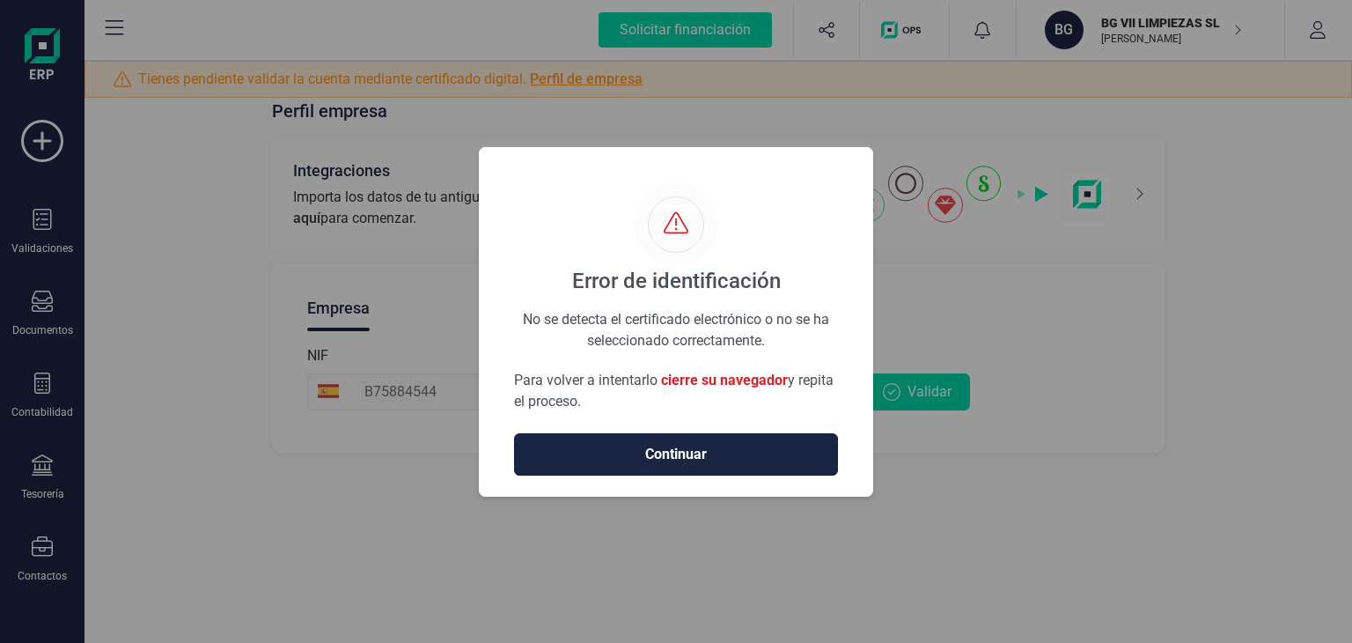
click at [679, 459] on span "Continuar" at bounding box center [676, 454] width 287 height 21
click at [662, 467] on button "Continuar" at bounding box center [676, 454] width 324 height 42
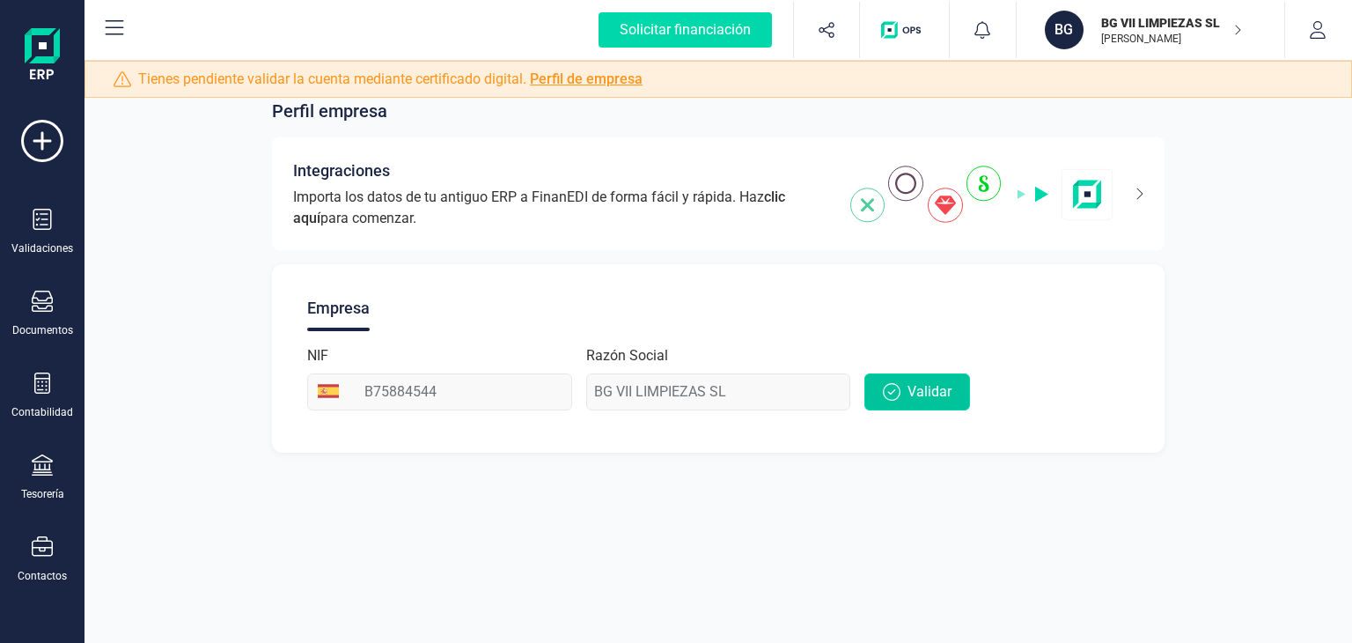
click at [907, 385] on span "Validar" at bounding box center [929, 391] width 44 height 21
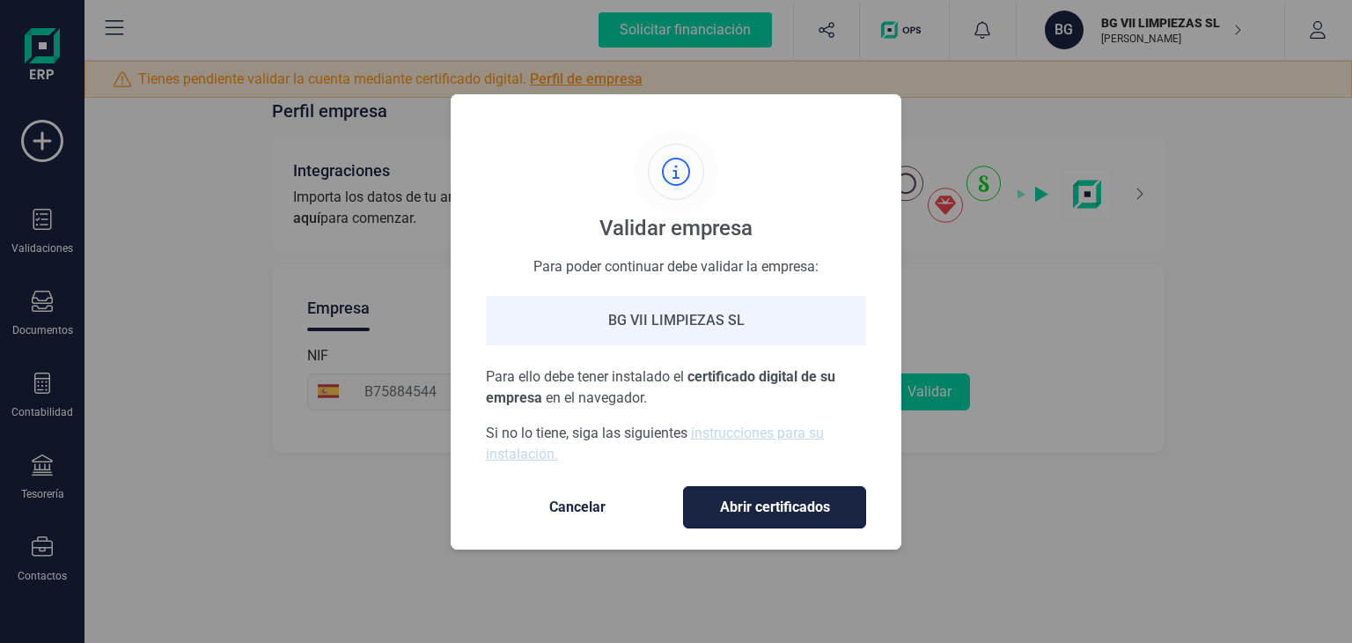
click at [784, 491] on button "Abrir certificados" at bounding box center [774, 507] width 183 height 42
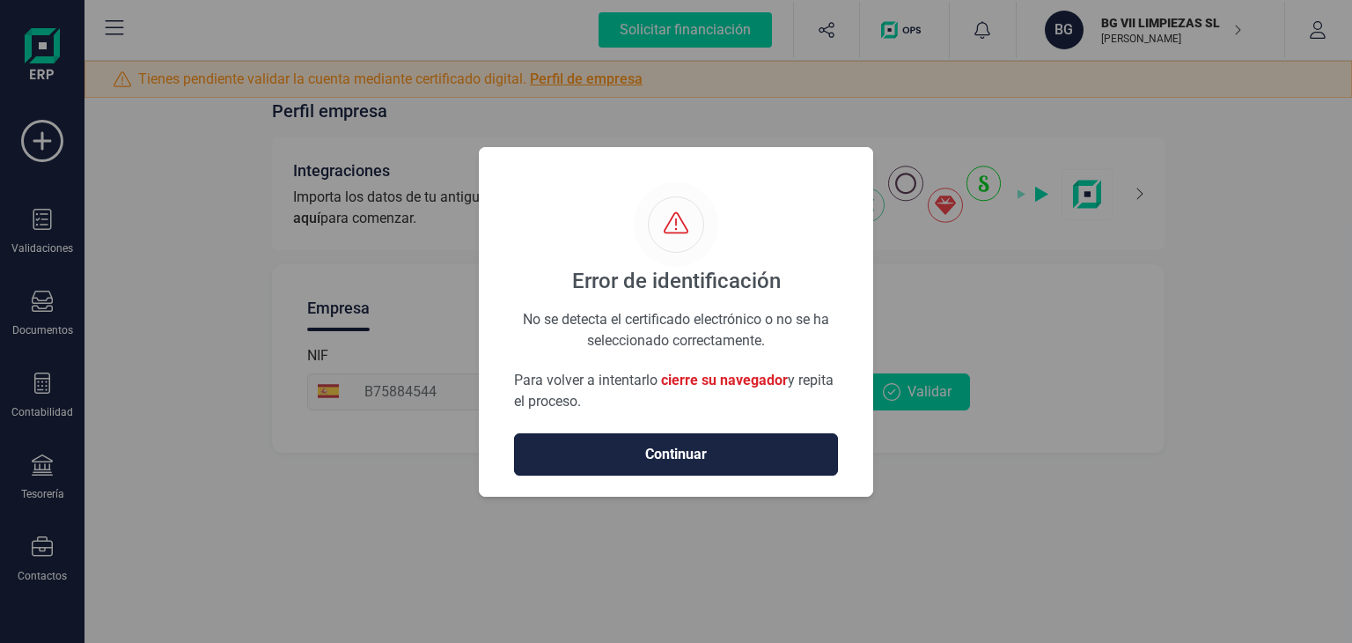
click at [731, 449] on span "Continuar" at bounding box center [676, 454] width 287 height 21
click at [1206, 379] on div "Error de identificación No se detecta el certificado electrónico o no se ha sel…" at bounding box center [676, 321] width 1352 height 643
click at [767, 451] on span "Continuar" at bounding box center [676, 454] width 287 height 21
